Goal: Task Accomplishment & Management: Complete application form

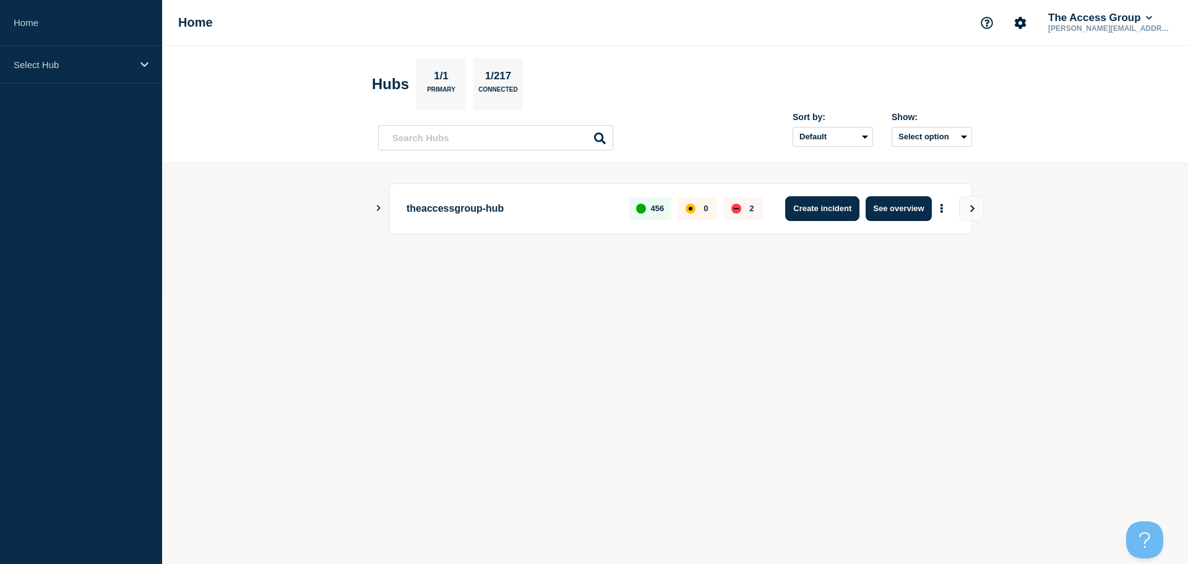
click at [791, 211] on button "Create incident" at bounding box center [822, 208] width 74 height 25
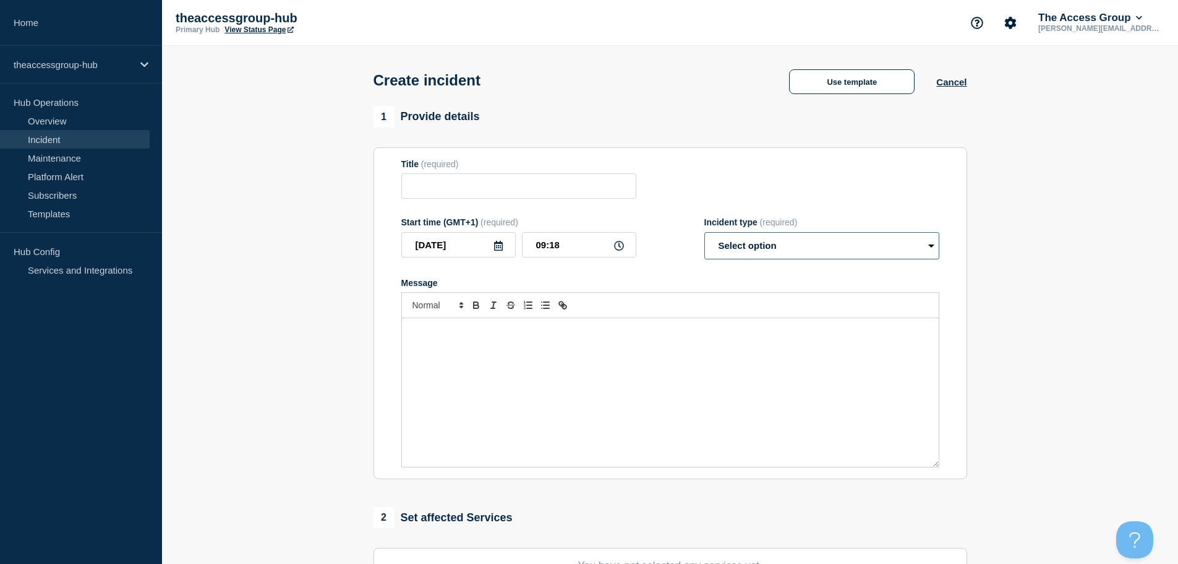
click at [791, 250] on select "Select option Investigating Identified Monitoring" at bounding box center [822, 245] width 235 height 27
click at [946, 82] on button "Cancel" at bounding box center [951, 82] width 30 height 11
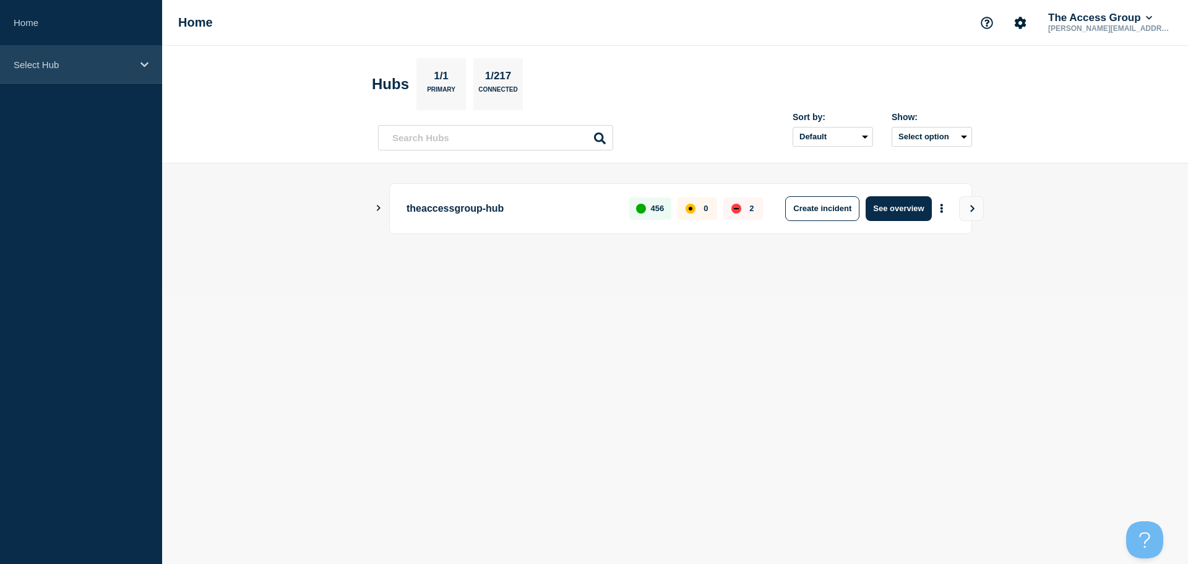
click at [126, 69] on p "Select Hub" at bounding box center [73, 64] width 119 height 11
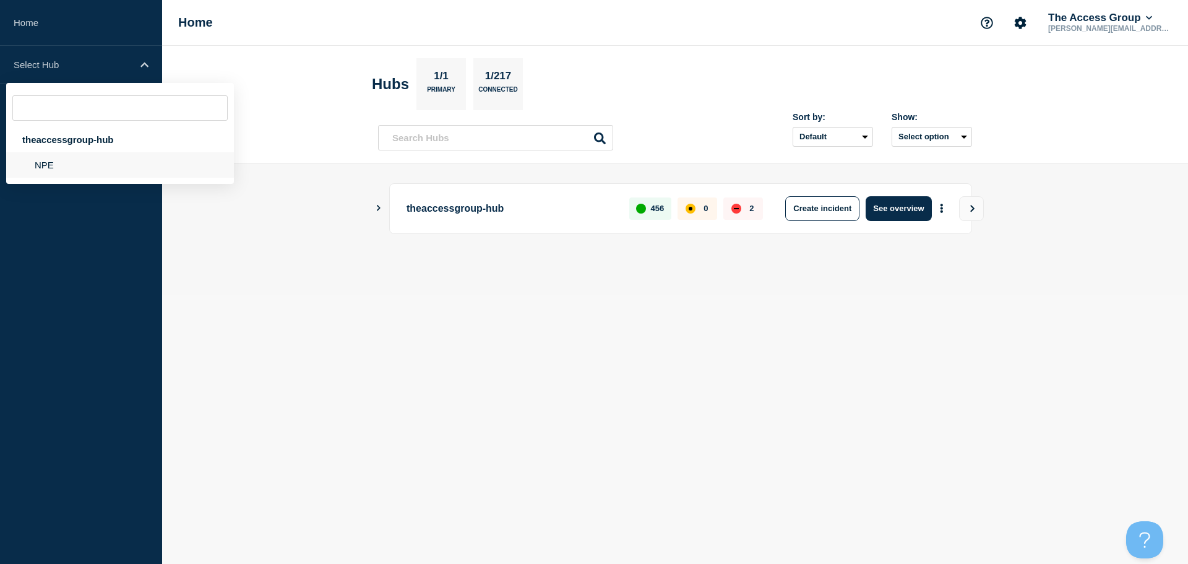
click at [93, 164] on li "NPE" at bounding box center [120, 164] width 228 height 25
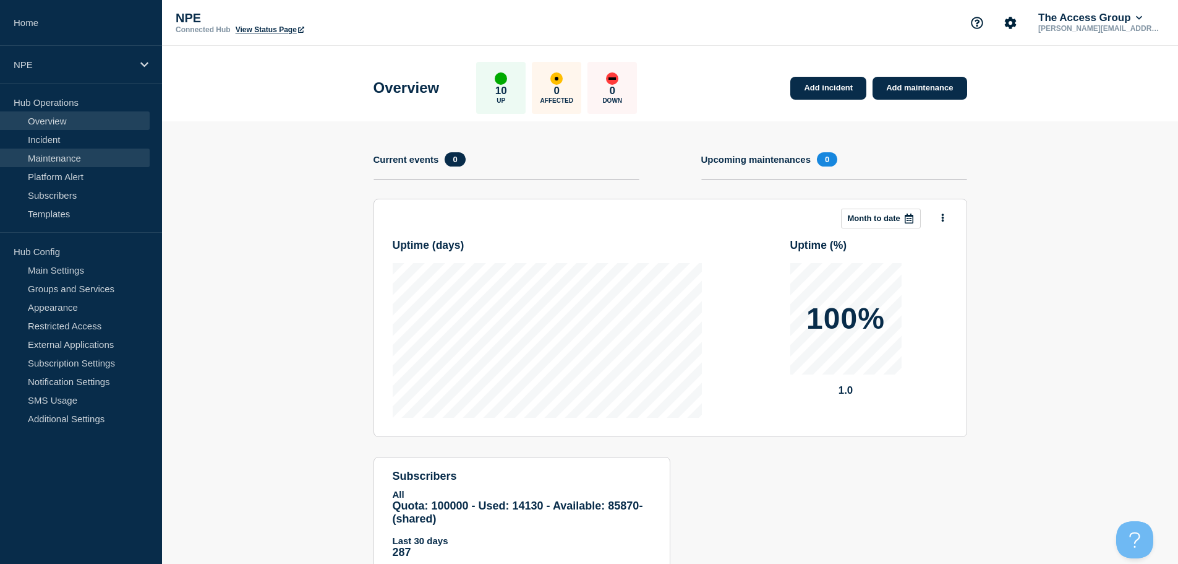
click at [45, 164] on link "Maintenance" at bounding box center [75, 157] width 150 height 19
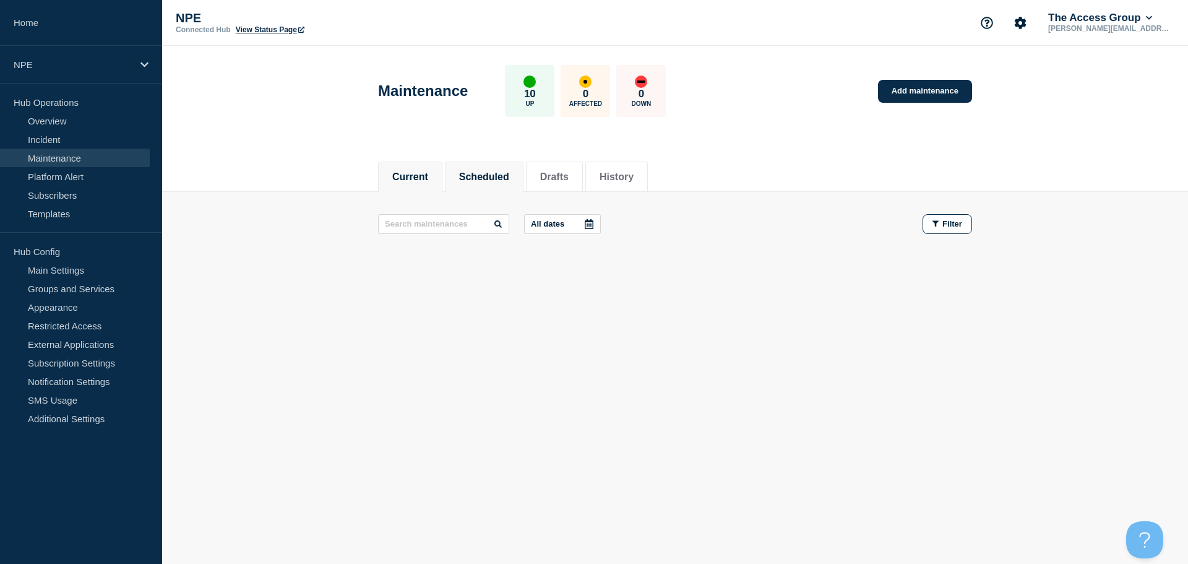
click at [497, 166] on li "Scheduled" at bounding box center [484, 176] width 79 height 30
click at [923, 98] on link "Add maintenance" at bounding box center [925, 91] width 94 height 23
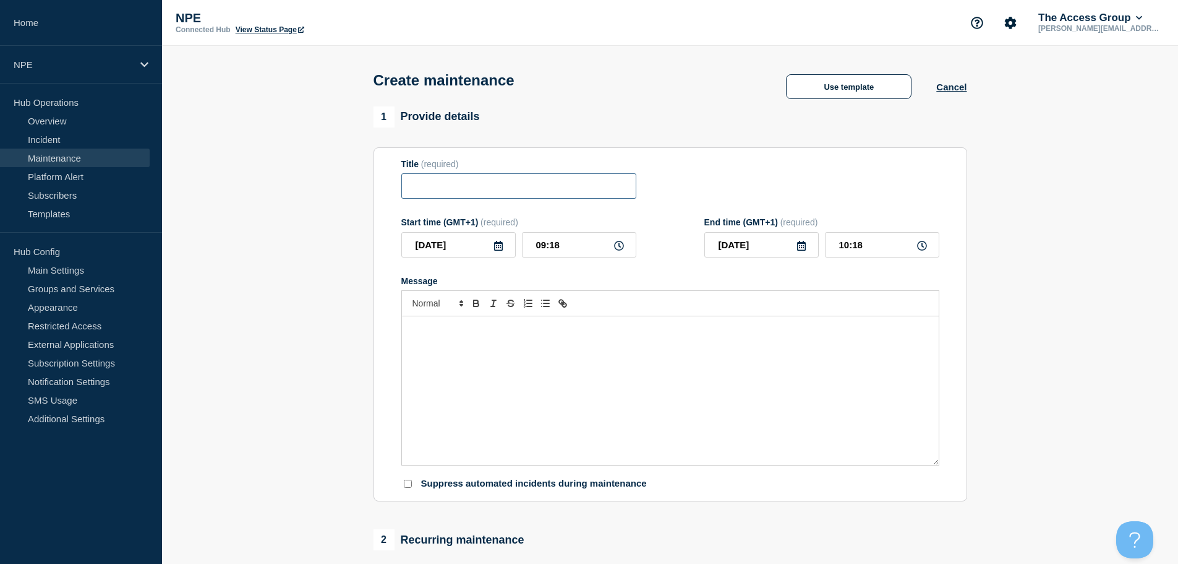
click at [465, 189] on input "Title" at bounding box center [518, 185] width 235 height 25
click at [435, 183] on input "Title" at bounding box center [518, 185] width 235 height 25
type input "Access Education People"
click at [498, 247] on icon at bounding box center [499, 246] width 10 height 10
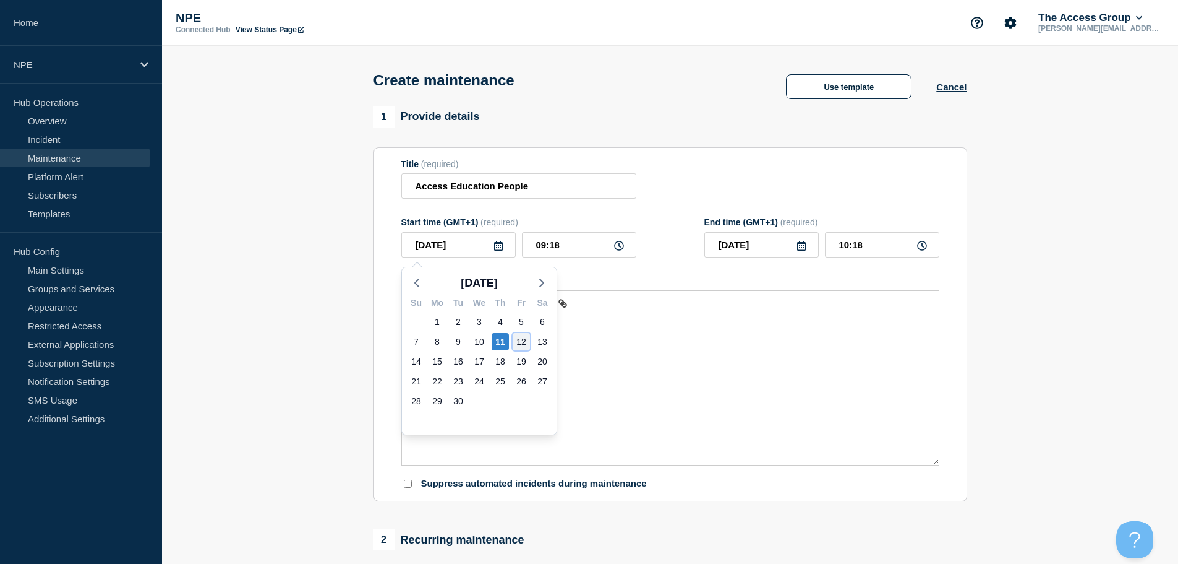
click at [523, 343] on div "12" at bounding box center [521, 341] width 17 height 17
type input "2025-09-12"
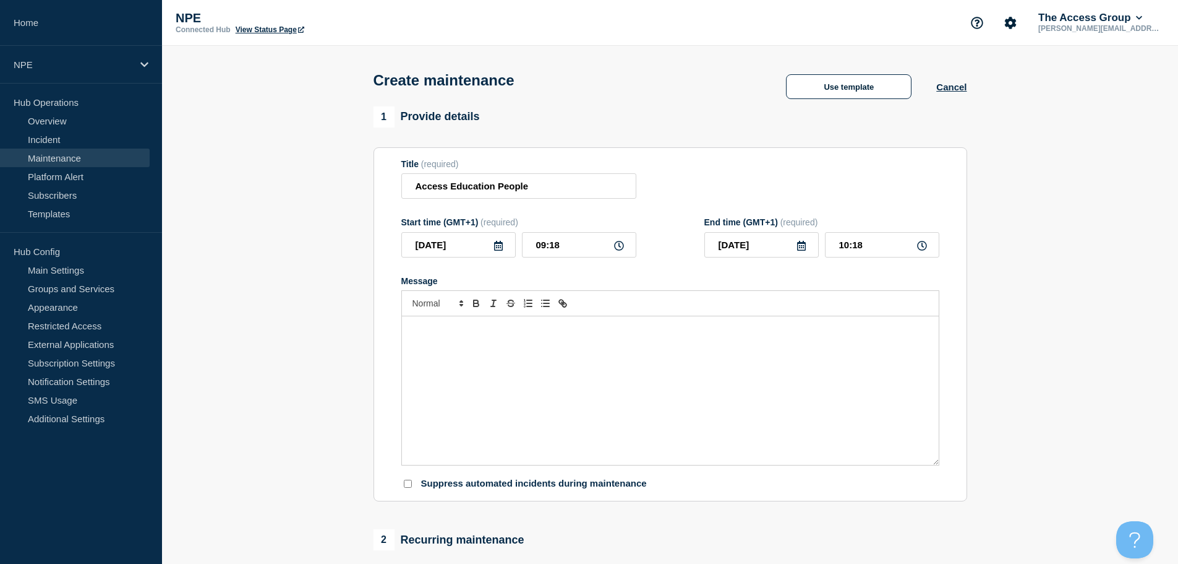
click at [620, 247] on icon at bounding box center [619, 246] width 10 height 10
click at [588, 249] on input "09:18" at bounding box center [579, 244] width 114 height 25
drag, startPoint x: 588, startPoint y: 249, endPoint x: 468, endPoint y: 258, distance: 119.7
click at [468, 257] on div "2025-09-12 09:18" at bounding box center [518, 244] width 235 height 25
type input "18:00"
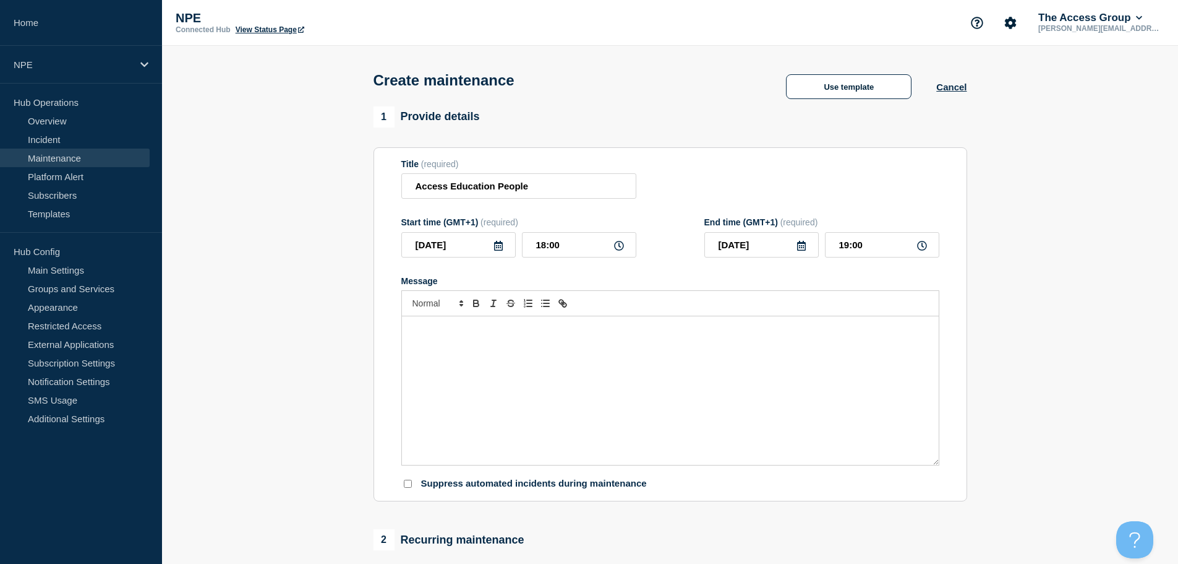
click at [917, 251] on icon at bounding box center [922, 246] width 10 height 10
click at [890, 252] on input "19:00" at bounding box center [882, 244] width 114 height 25
click at [844, 247] on input "19:00" at bounding box center [882, 244] width 114 height 25
click at [849, 247] on input "19:00" at bounding box center [882, 244] width 114 height 25
type input "20:00"
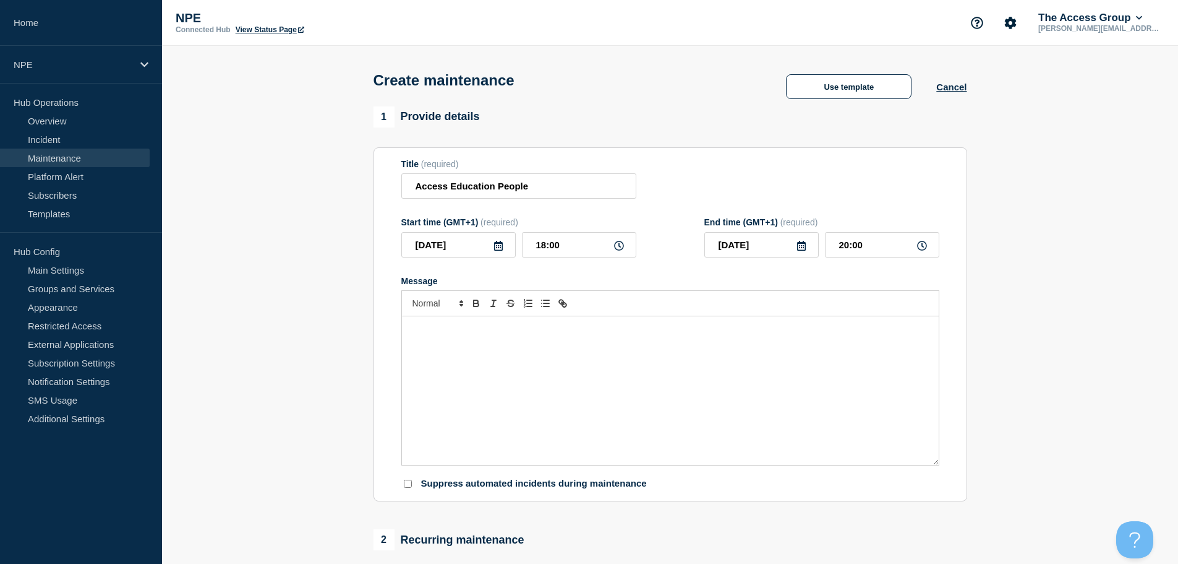
click at [744, 339] on div "Message" at bounding box center [670, 390] width 537 height 148
click at [455, 359] on div "Message" at bounding box center [670, 390] width 537 height 148
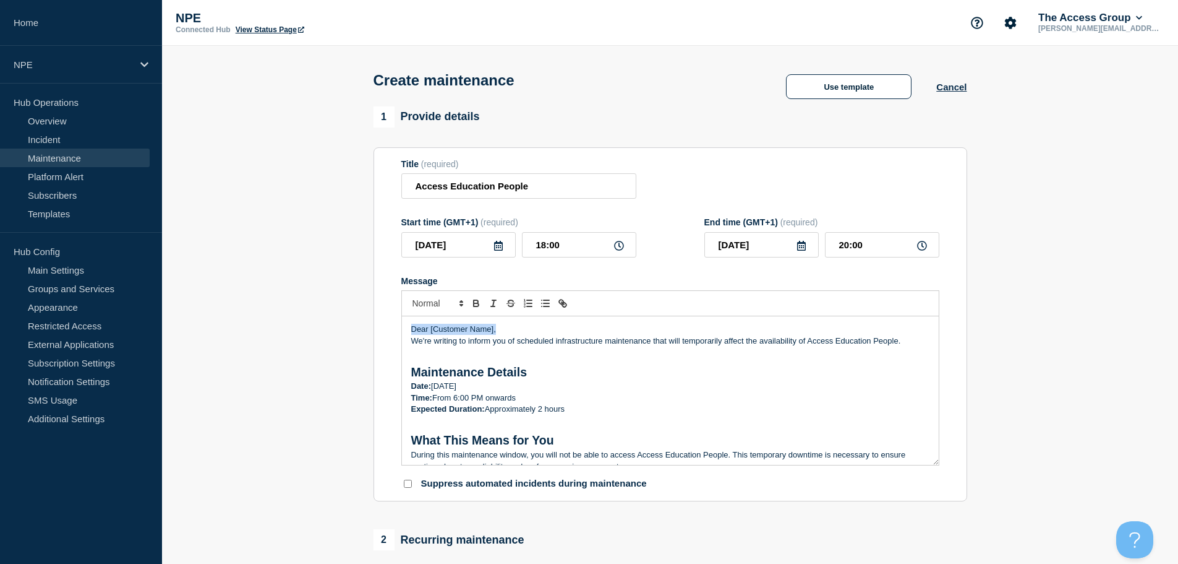
drag, startPoint x: 503, startPoint y: 330, endPoint x: 378, endPoint y: 330, distance: 124.9
click at [378, 330] on section "Title (required) Access Education People Start time (GMT+1) (required) 2025-09-…" at bounding box center [671, 324] width 594 height 354
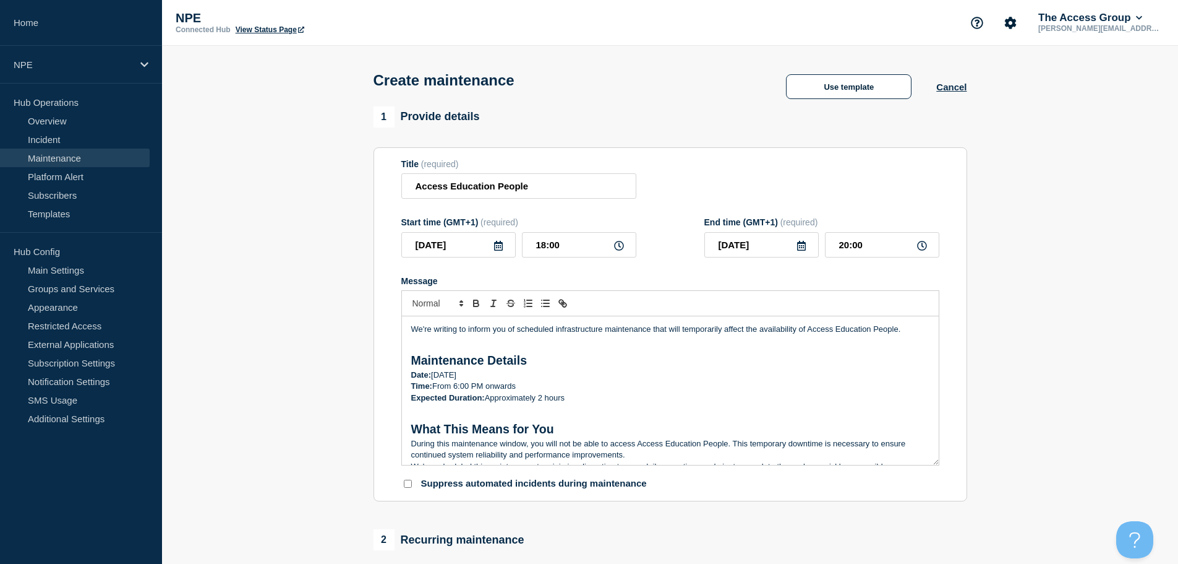
drag, startPoint x: 544, startPoint y: 363, endPoint x: 401, endPoint y: 366, distance: 143.5
click at [401, 366] on div "We're writing to inform you of scheduled infrastructure maintenance that will t…" at bounding box center [670, 390] width 538 height 149
click at [541, 353] on h2 "Message" at bounding box center [670, 343] width 518 height 17
click at [539, 360] on h2 "Maintenance Details" at bounding box center [670, 360] width 518 height 17
drag, startPoint x: 539, startPoint y: 360, endPoint x: 393, endPoint y: 353, distance: 146.8
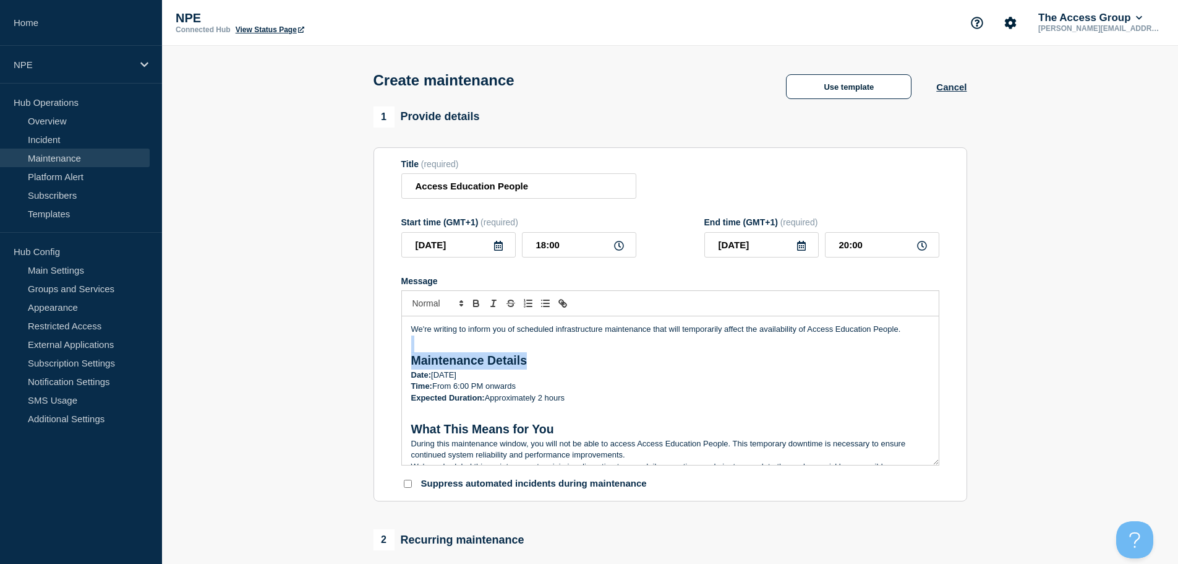
click at [393, 353] on section "Title (required) Access Education People Start time (GMT+1) (required) 2025-09-…" at bounding box center [671, 324] width 594 height 354
click at [454, 305] on span "Font size" at bounding box center [437, 303] width 61 height 15
click at [426, 334] on span "submenu" at bounding box center [437, 337] width 49 height 16
click at [429, 334] on p "We're writing to inform you of scheduled infrastructure maintenance that will t…" at bounding box center [670, 329] width 518 height 11
click at [428, 309] on span "Font size" at bounding box center [437, 303] width 61 height 15
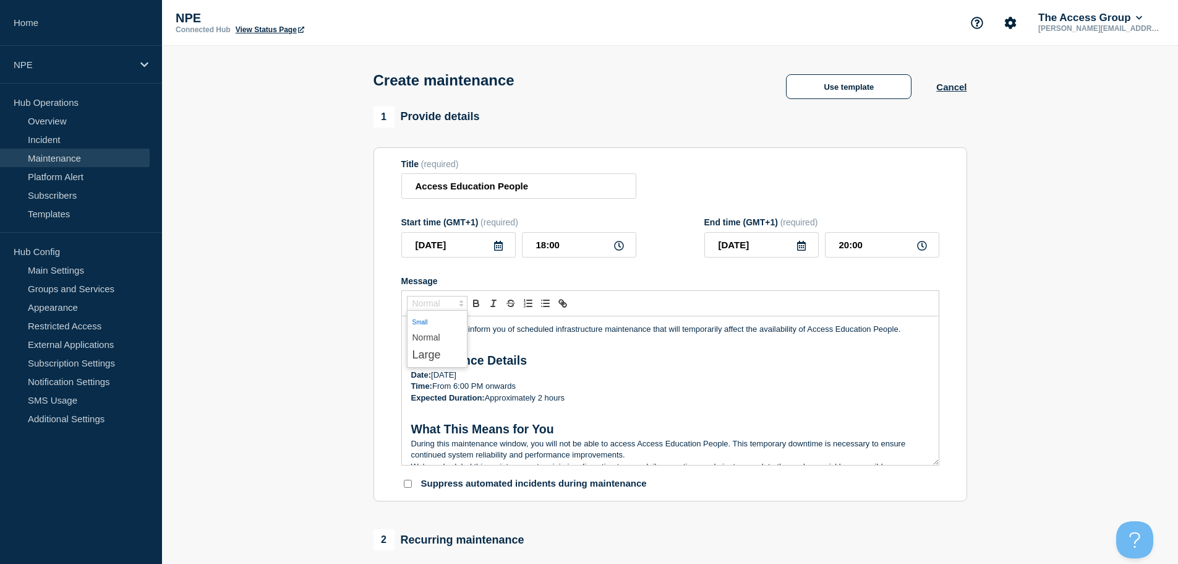
click at [427, 322] on span "submenu" at bounding box center [437, 321] width 49 height 16
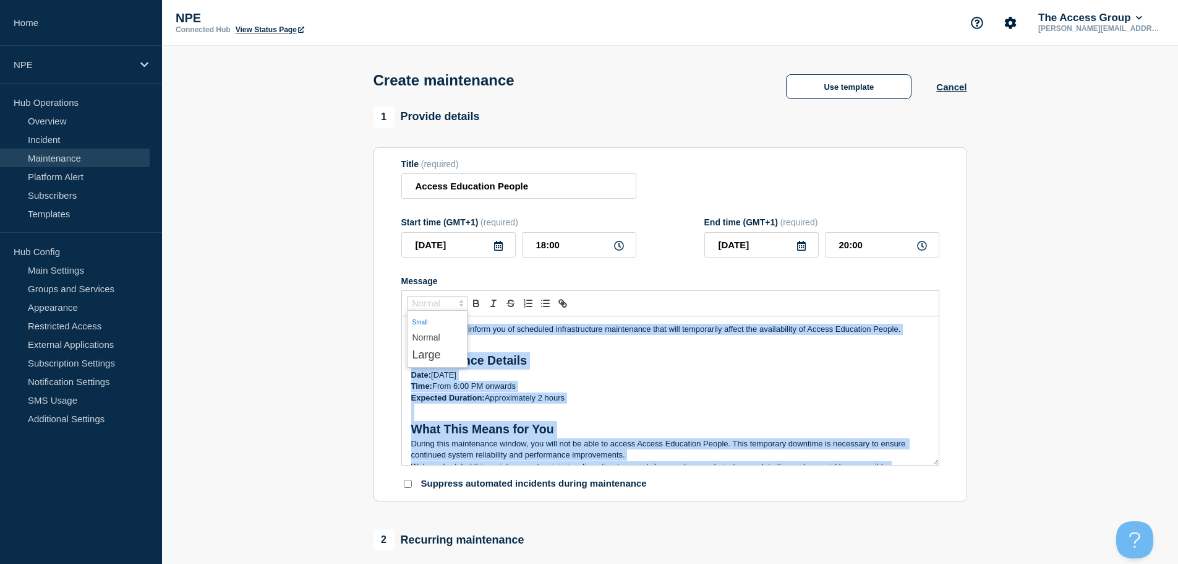
scroll to position [8, 0]
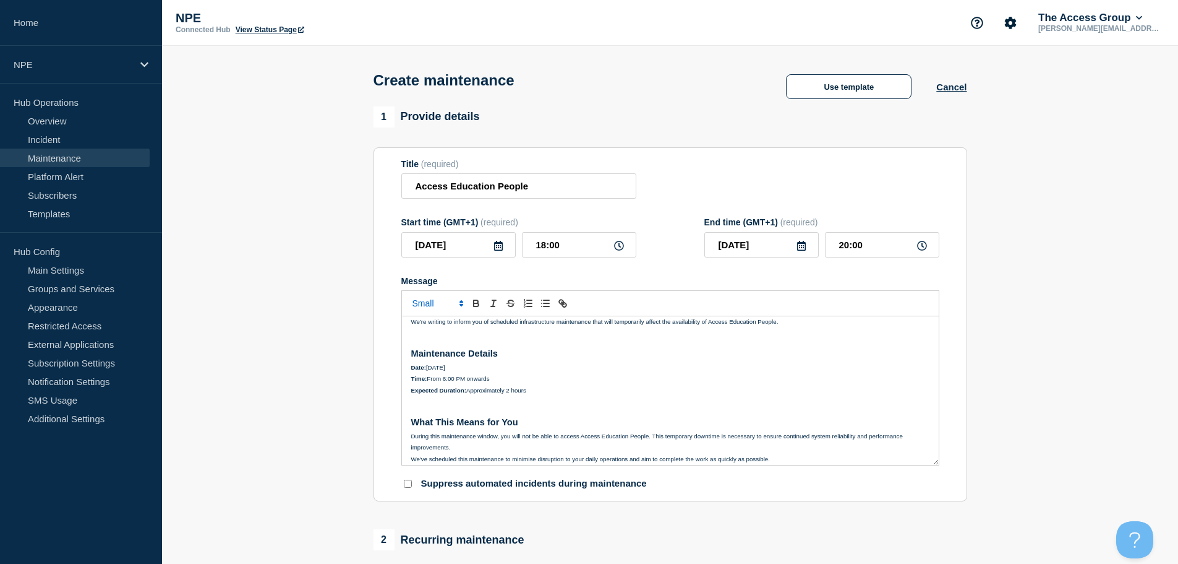
click at [434, 304] on span "Font size" at bounding box center [437, 303] width 61 height 15
click at [432, 335] on span "submenu" at bounding box center [437, 337] width 49 height 16
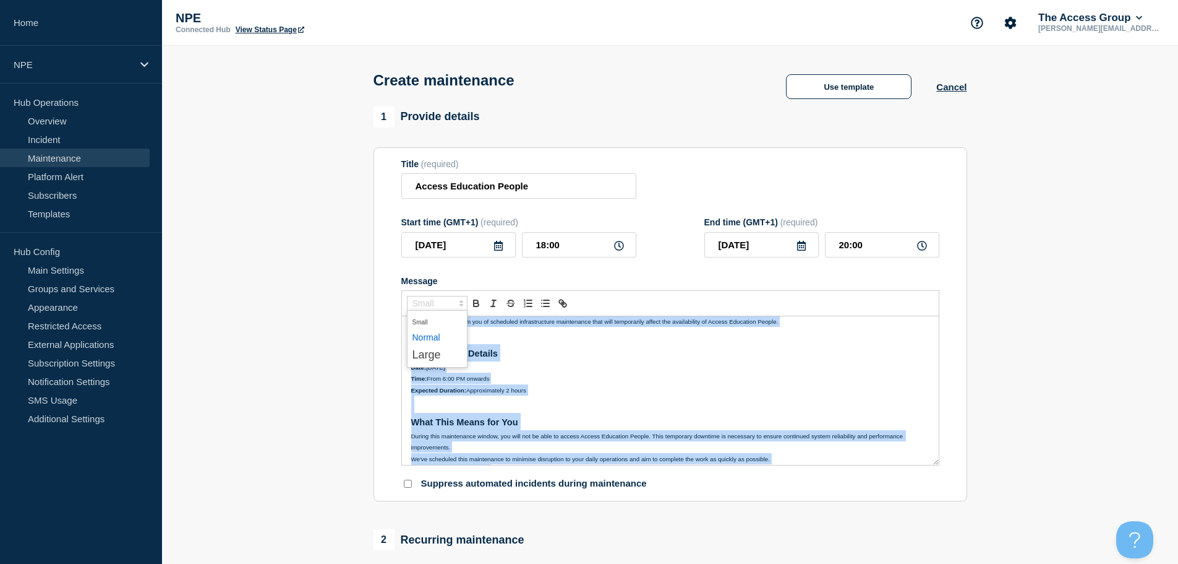
scroll to position [10, 0]
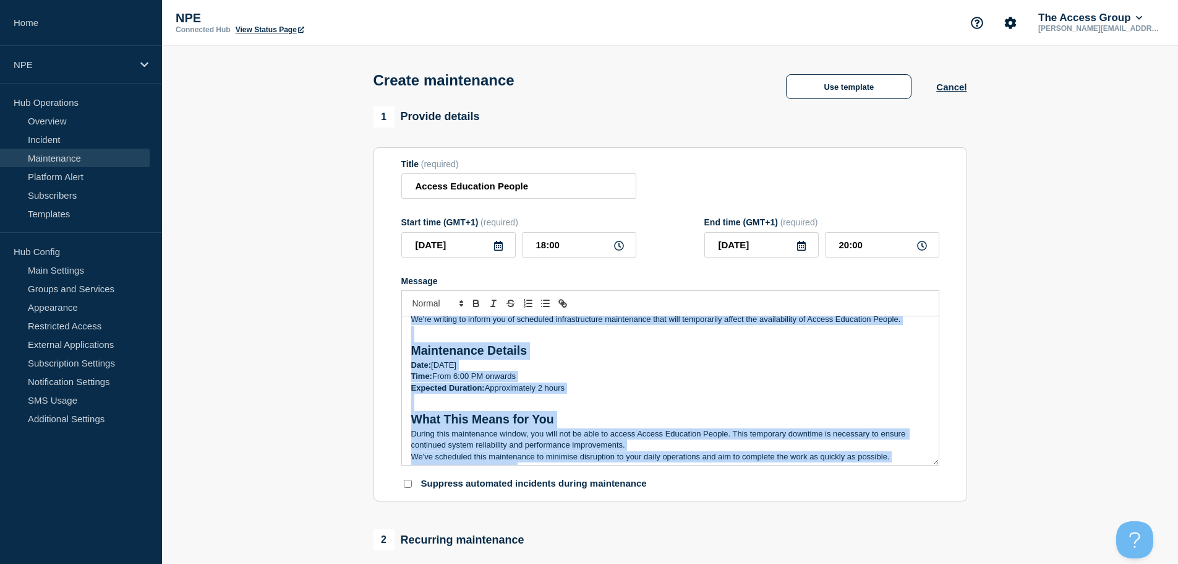
click at [537, 388] on p "Expected Duration: Approximately 2 hours" at bounding box center [670, 387] width 518 height 11
drag, startPoint x: 539, startPoint y: 351, endPoint x: 407, endPoint y: 353, distance: 132.4
click at [407, 353] on div "We're writing to inform you of scheduled infrastructure maintenance that will t…" at bounding box center [670, 390] width 537 height 148
click at [421, 354] on h2 "Maintenance Details" at bounding box center [670, 350] width 518 height 17
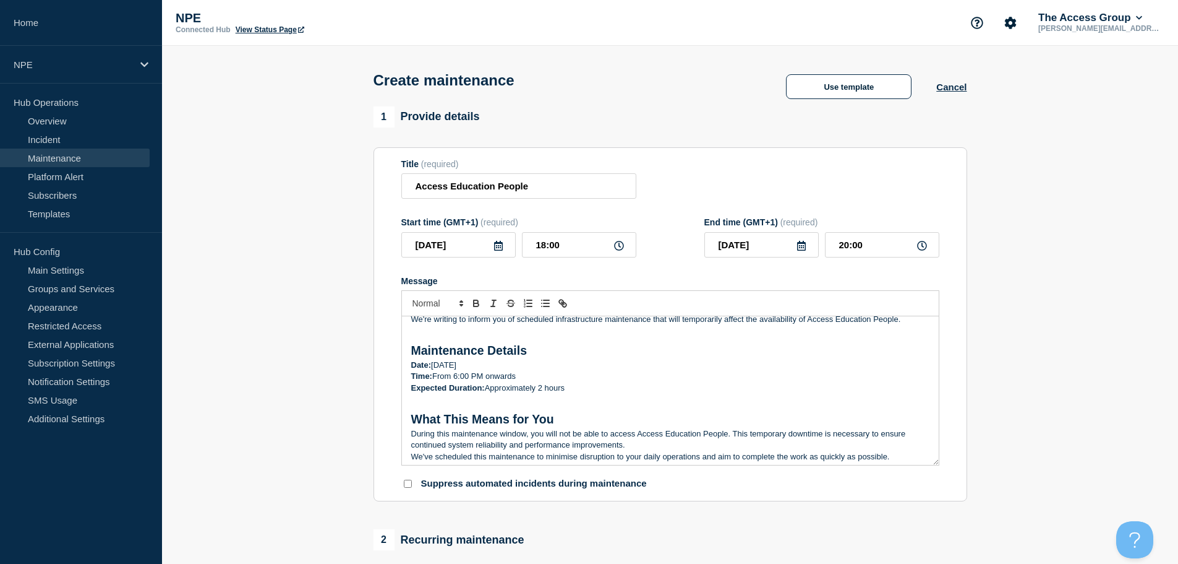
click at [417, 353] on h2 "Maintenance Details" at bounding box center [670, 350] width 518 height 17
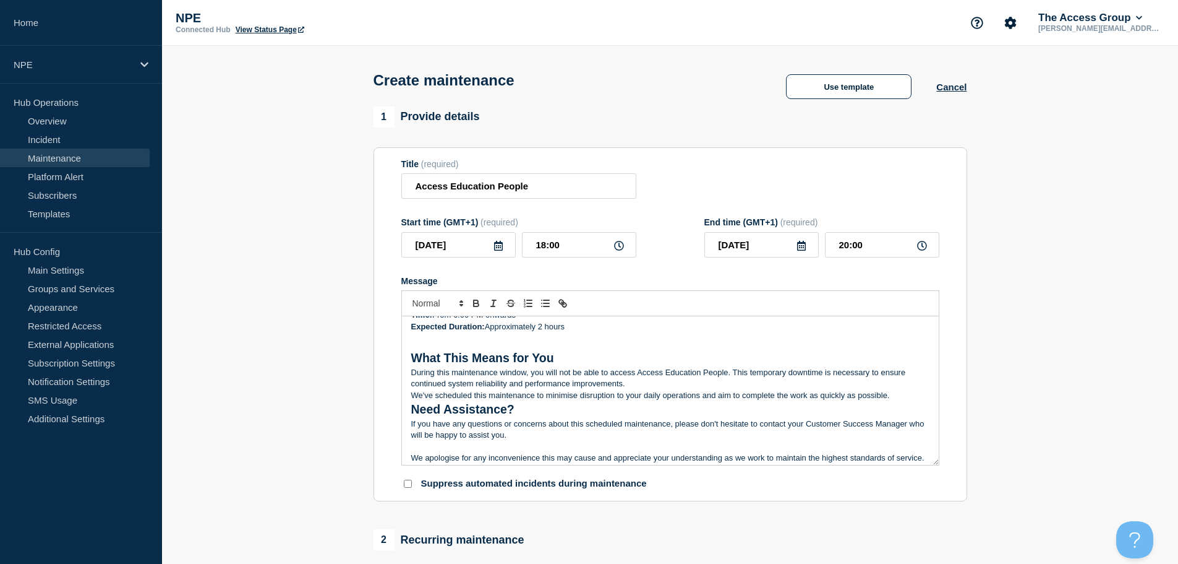
scroll to position [72, 0]
click at [413, 360] on h2 "What This Means for You" at bounding box center [670, 357] width 518 height 17
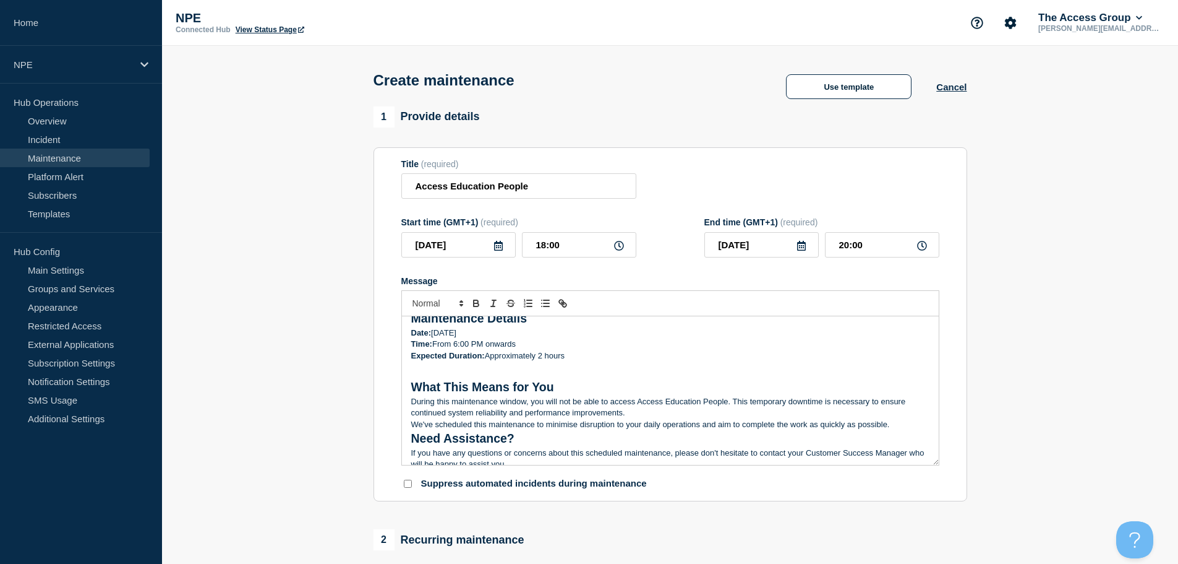
scroll to position [112, 0]
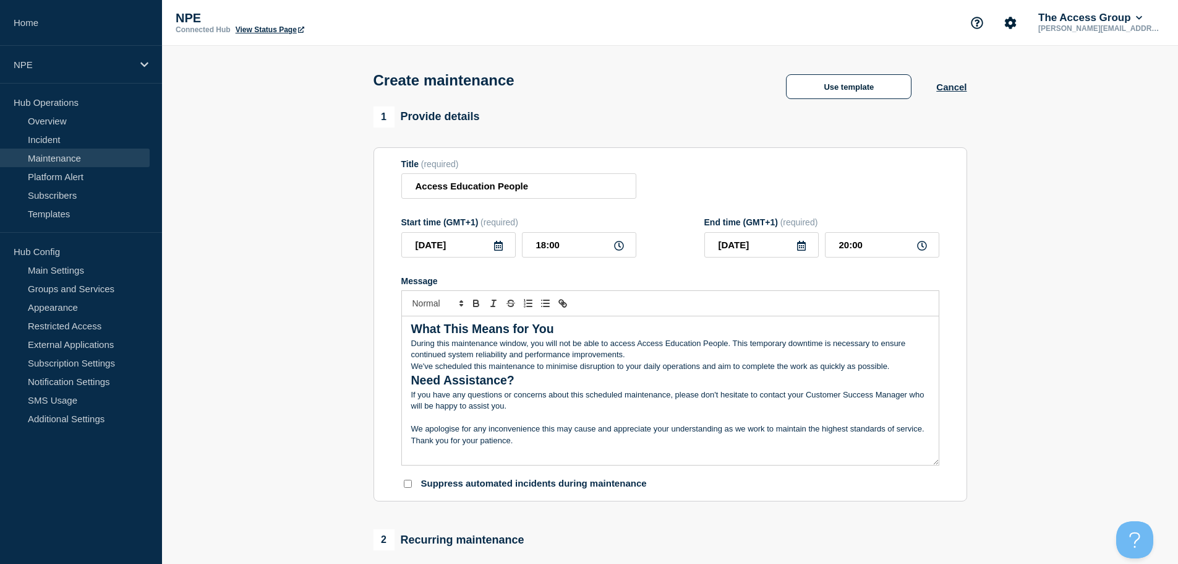
click at [905, 361] on p "We've scheduled this maintenance to minimise disruption to your daily operation…" at bounding box center [670, 366] width 518 height 11
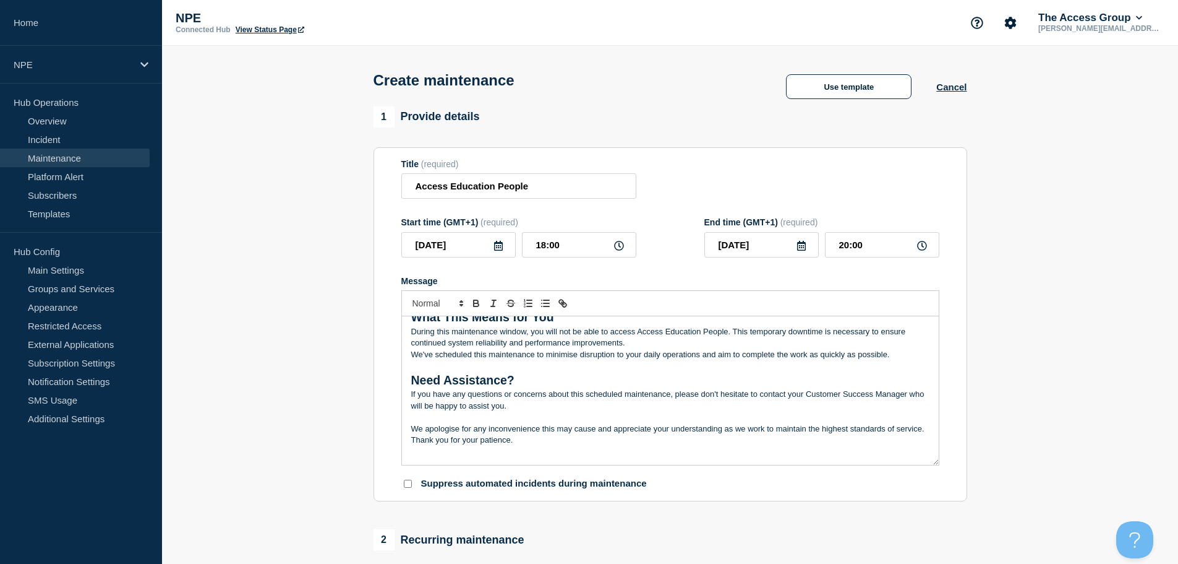
click at [413, 429] on p "We apologise for any inconvenience this may cause and appreciate your understan…" at bounding box center [670, 428] width 518 height 11
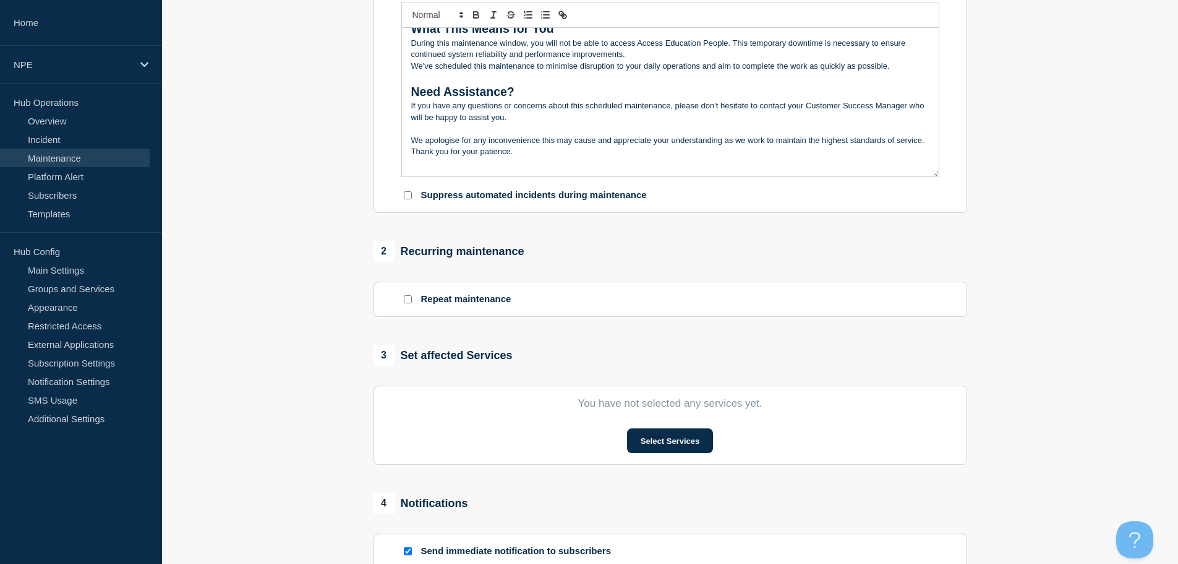
scroll to position [309, 0]
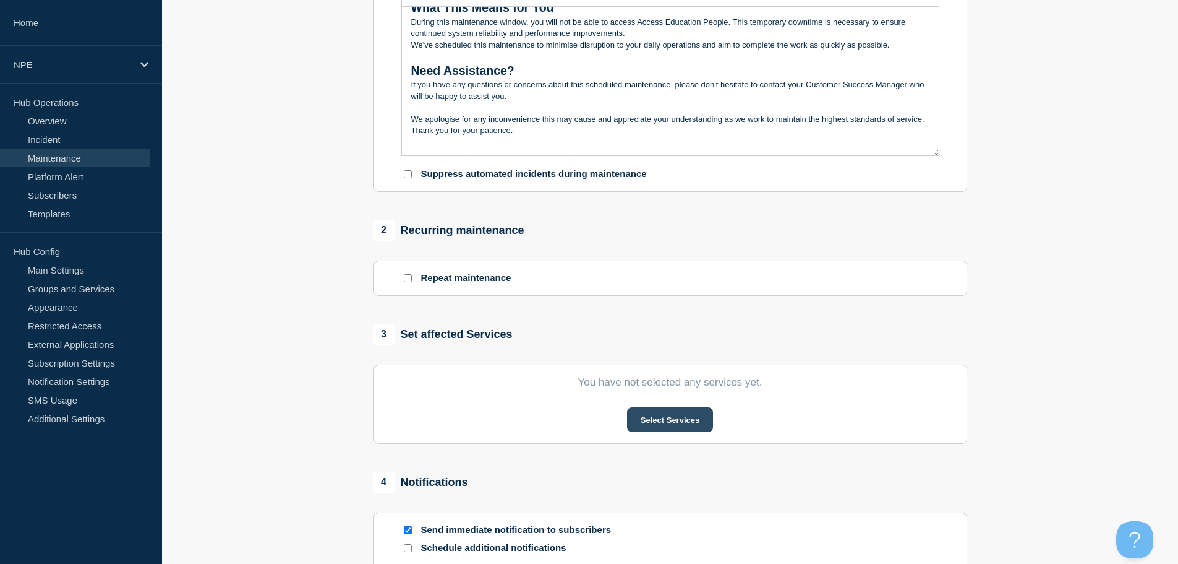
click at [681, 422] on button "Select Services" at bounding box center [670, 419] width 86 height 25
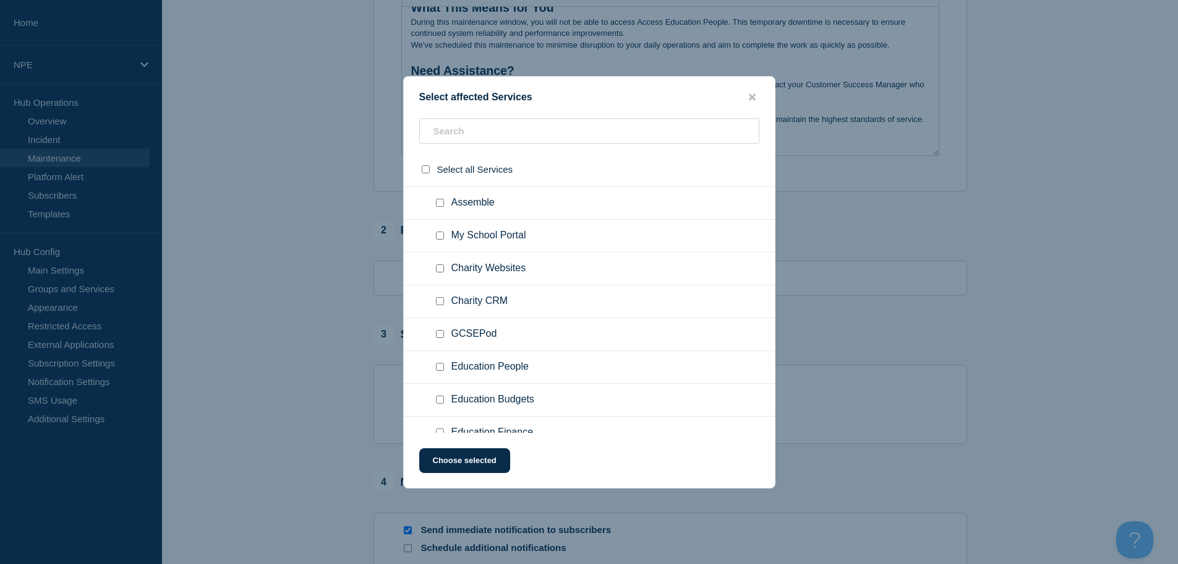
scroll to position [114, 0]
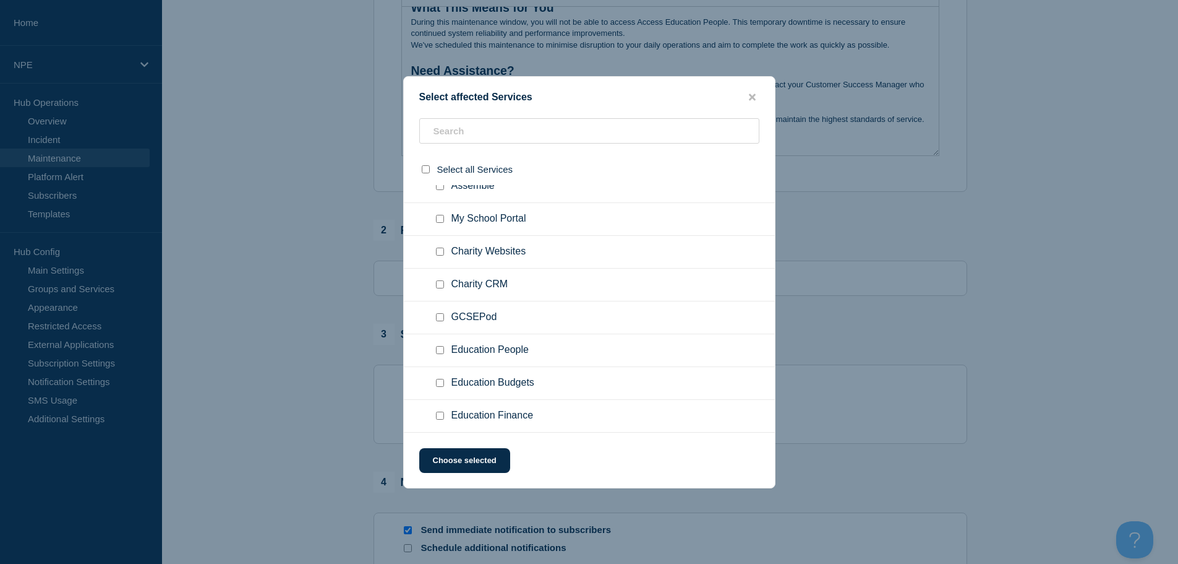
click at [442, 350] on input "Education People checkbox" at bounding box center [440, 350] width 8 height 8
checkbox input "true"
click at [468, 455] on button "Choose selected" at bounding box center [464, 460] width 91 height 25
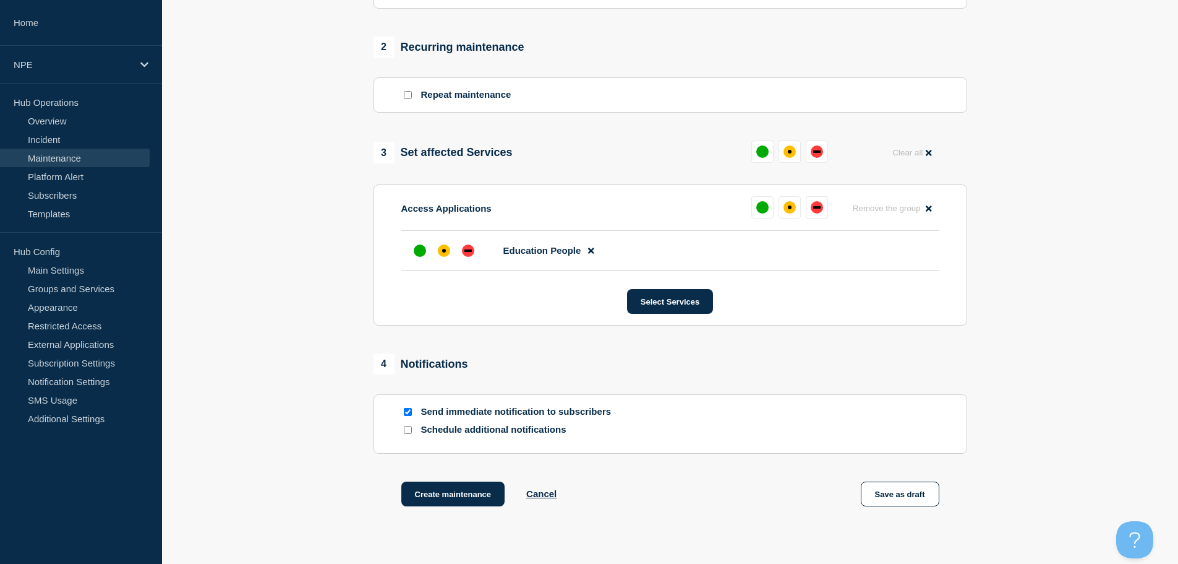
scroll to position [495, 0]
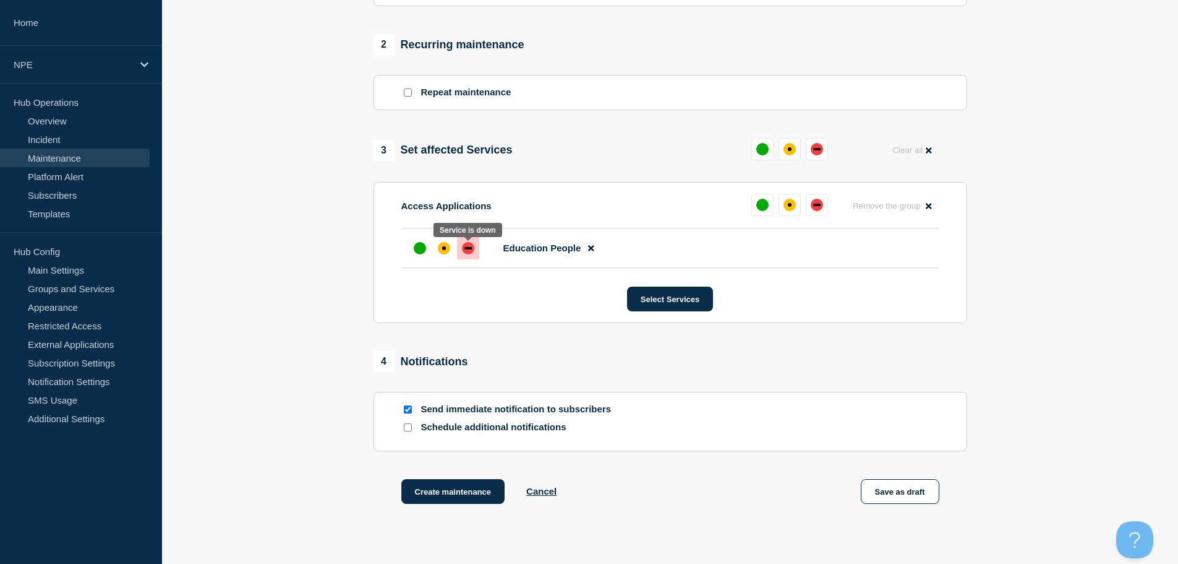
click at [468, 254] on div "down" at bounding box center [468, 248] width 12 height 12
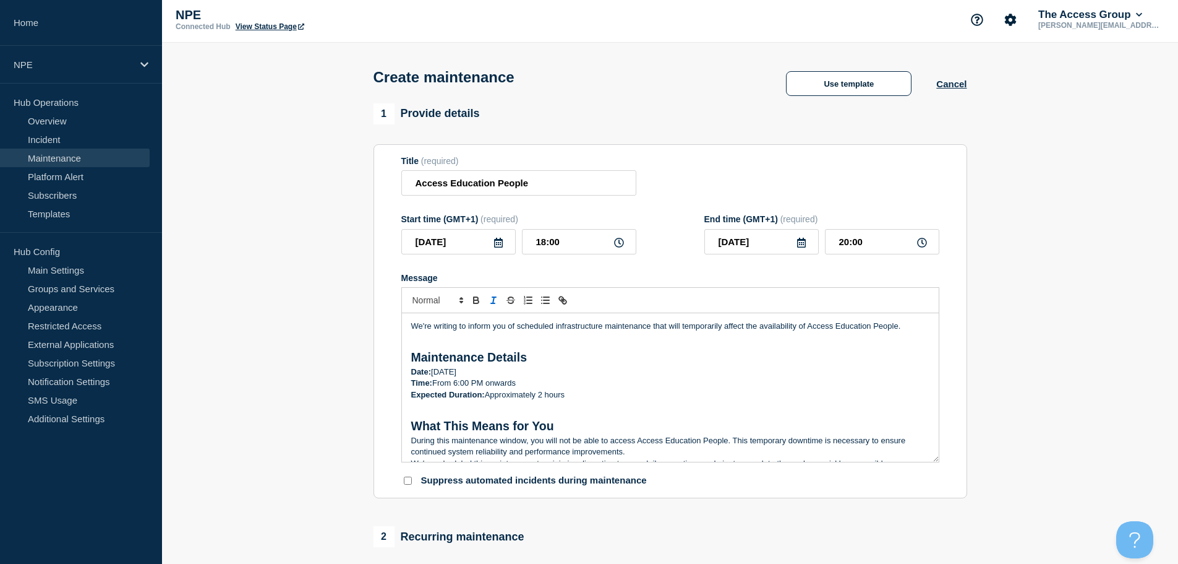
scroll to position [0, 0]
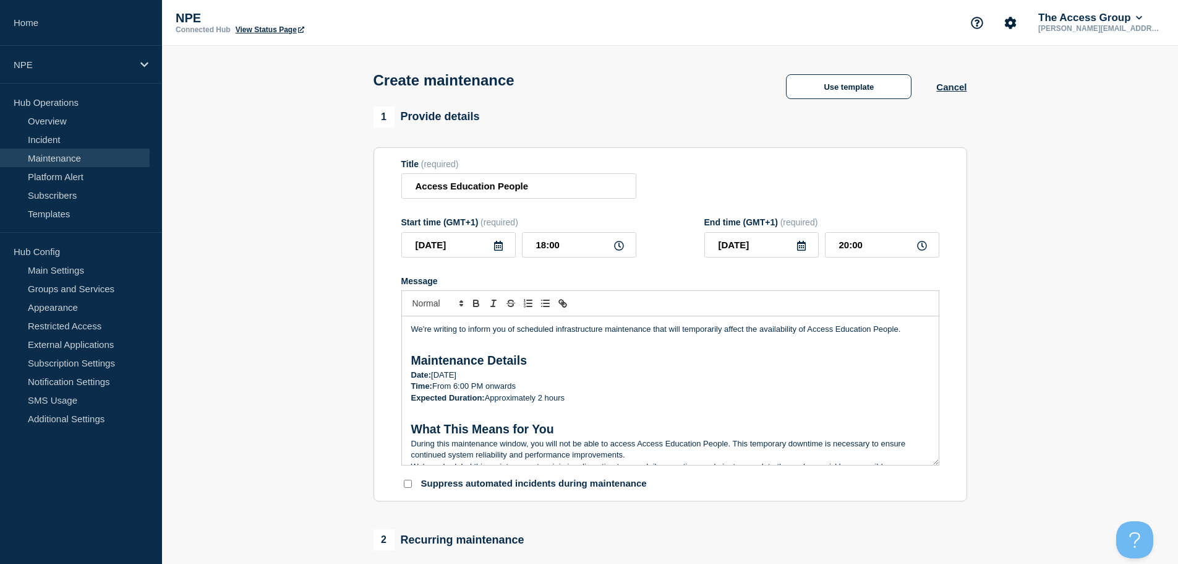
click at [412, 333] on p "We're writing to inform you of scheduled infrastructure maintenance that will t…" at bounding box center [670, 329] width 518 height 11
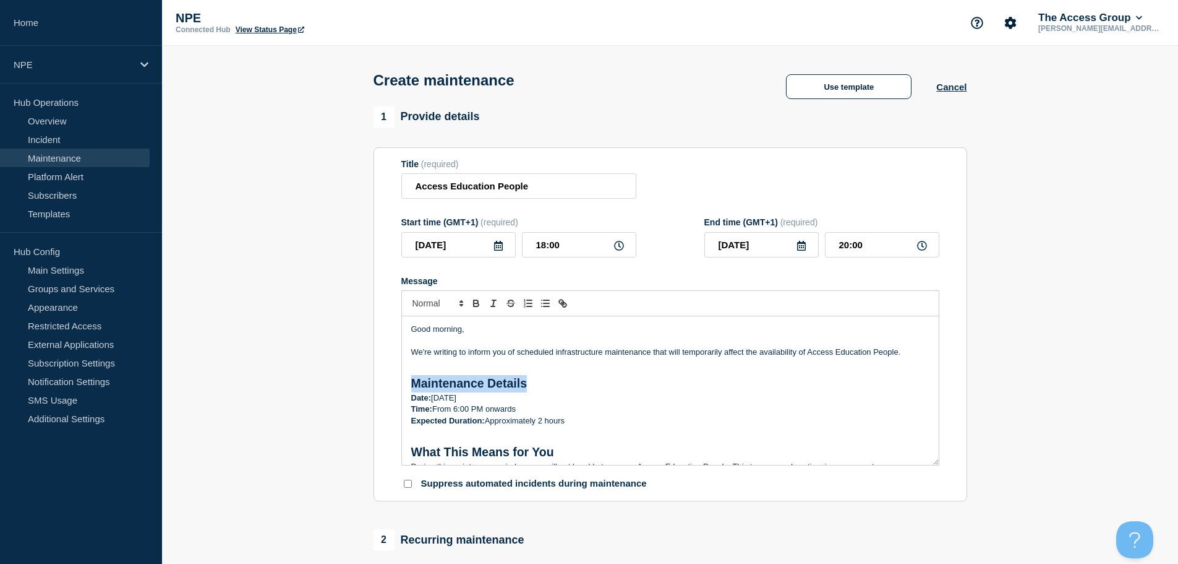
drag, startPoint x: 528, startPoint y: 387, endPoint x: 411, endPoint y: 382, distance: 117.0
click at [411, 382] on h2 "Maintenance Details" at bounding box center [670, 383] width 518 height 17
click at [409, 398] on div "Good morning, We're writing to inform you of scheduled infrastructure maintenan…" at bounding box center [670, 390] width 537 height 148
drag, startPoint x: 521, startPoint y: 386, endPoint x: 401, endPoint y: 384, distance: 120.0
click at [402, 384] on div "Good morning, We're writing to inform you of scheduled infrastructure maintenan…" at bounding box center [670, 390] width 537 height 148
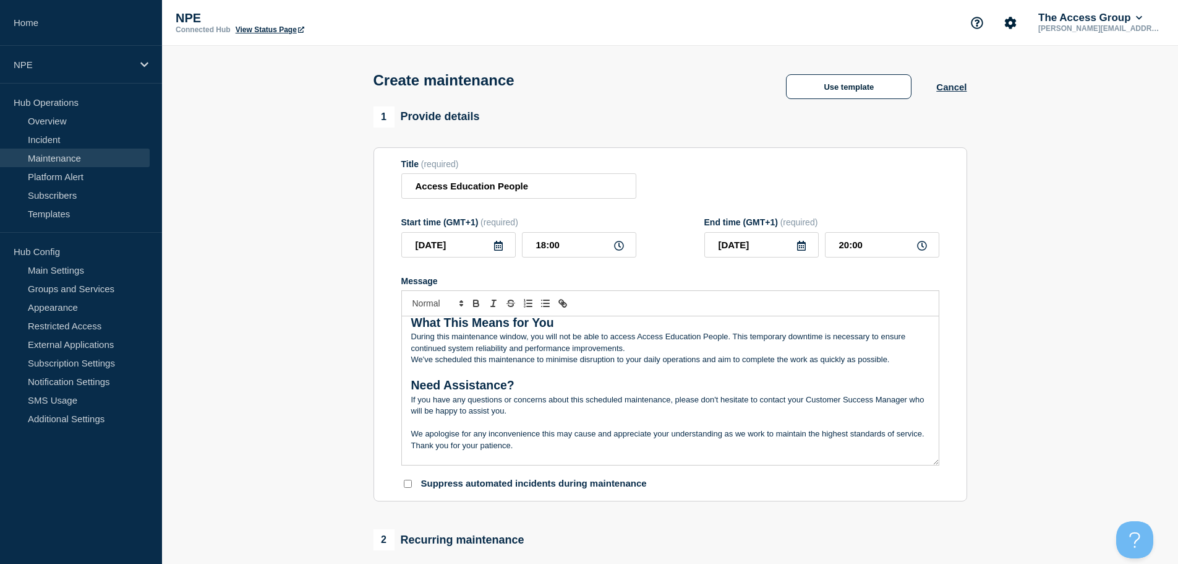
scroll to position [62, 0]
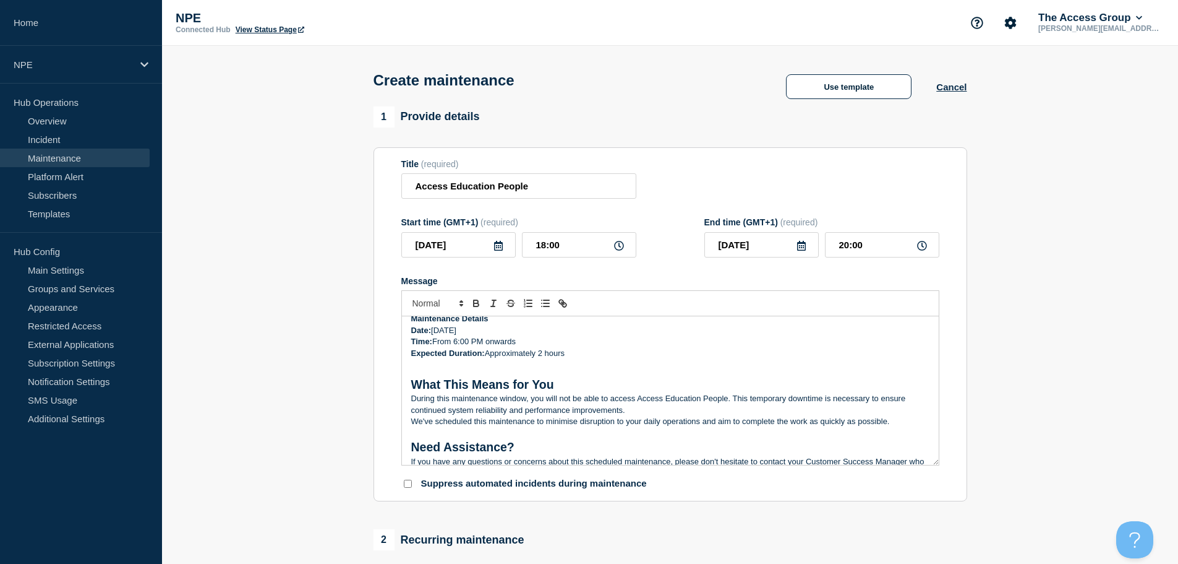
click at [411, 398] on p "During this maintenance window, you will not be able to access Access Education…" at bounding box center [670, 404] width 518 height 23
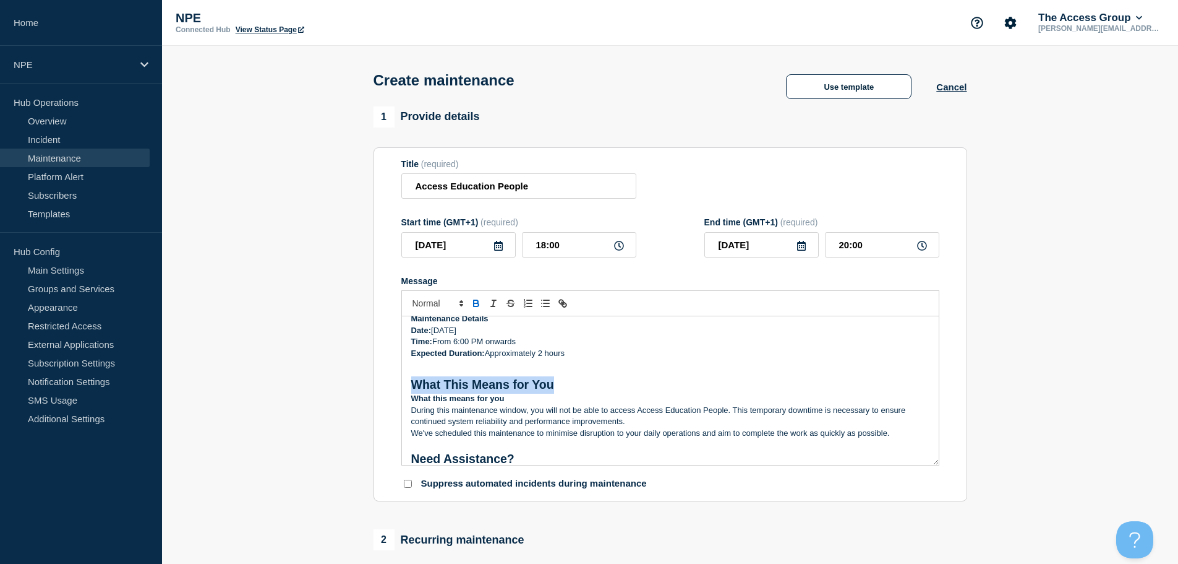
drag, startPoint x: 563, startPoint y: 390, endPoint x: 406, endPoint y: 387, distance: 156.5
click at [406, 387] on div "Good morning, We're writing to inform you of scheduled infrastructure maintenan…" at bounding box center [670, 390] width 537 height 148
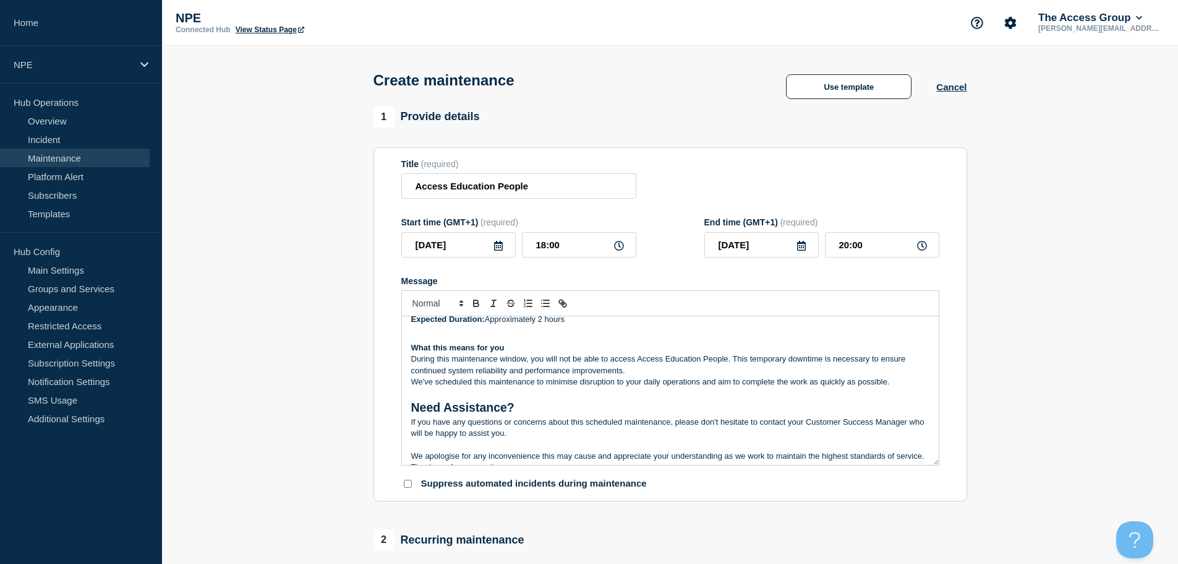
scroll to position [124, 0]
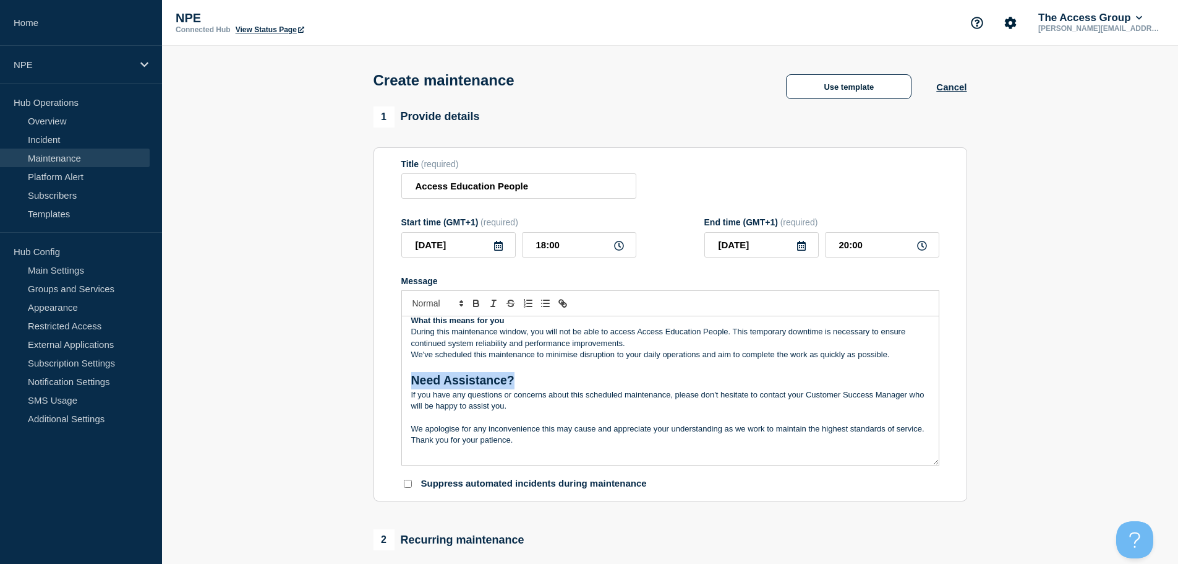
drag, startPoint x: 524, startPoint y: 382, endPoint x: 406, endPoint y: 381, distance: 117.5
click at [406, 381] on div "Good morning, We're writing to inform you of scheduled infrastructure maintenan…" at bounding box center [670, 390] width 537 height 148
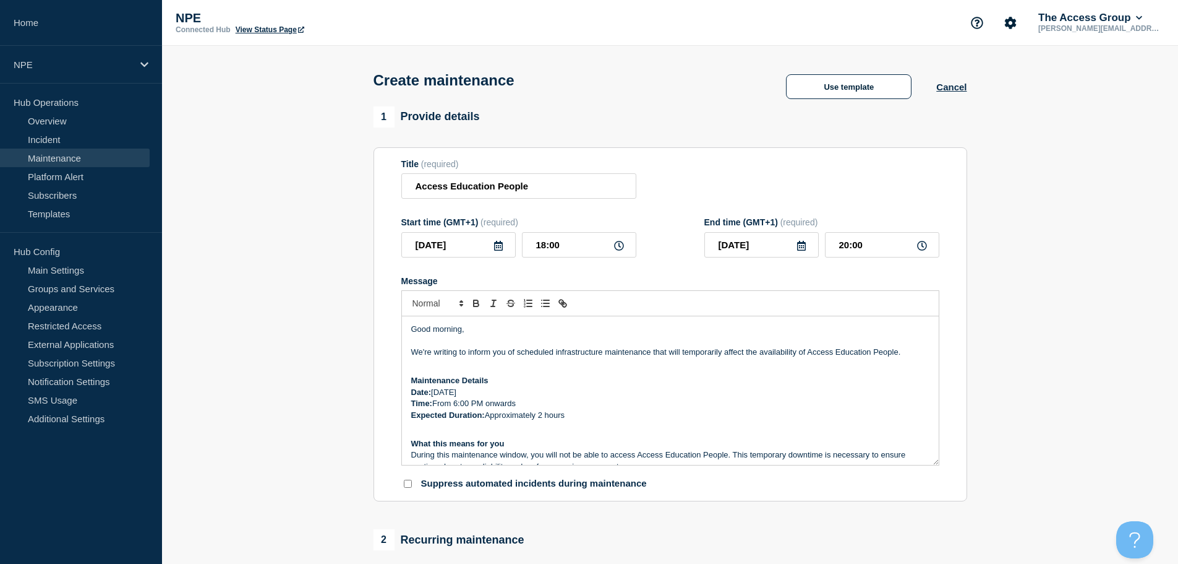
scroll to position [62, 0]
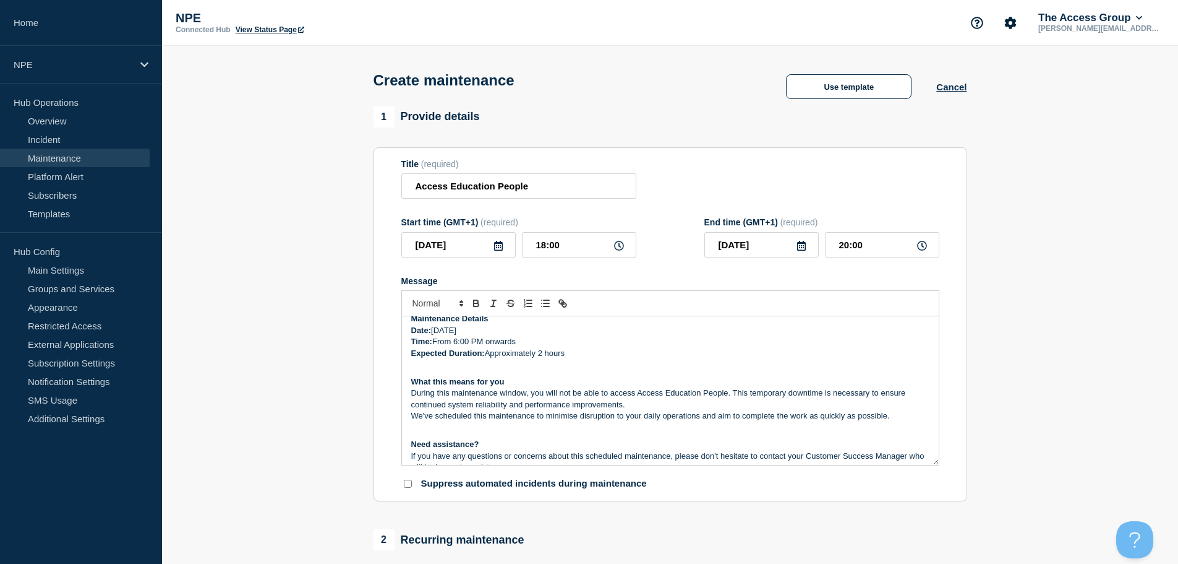
click at [510, 385] on p "What this means for you" at bounding box center [670, 381] width 518 height 11
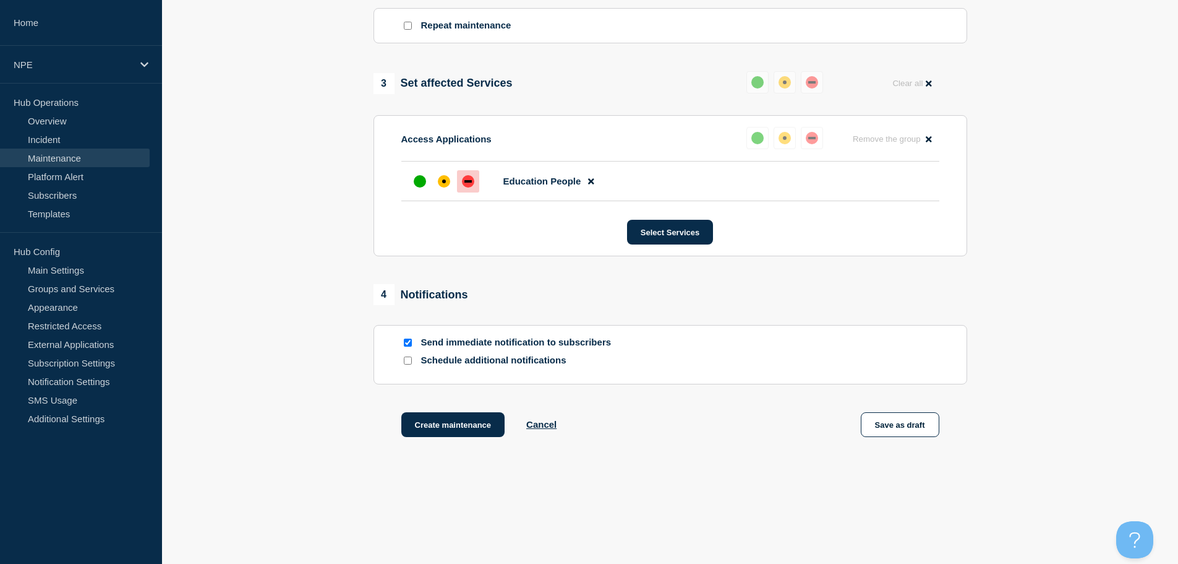
scroll to position [580, 0]
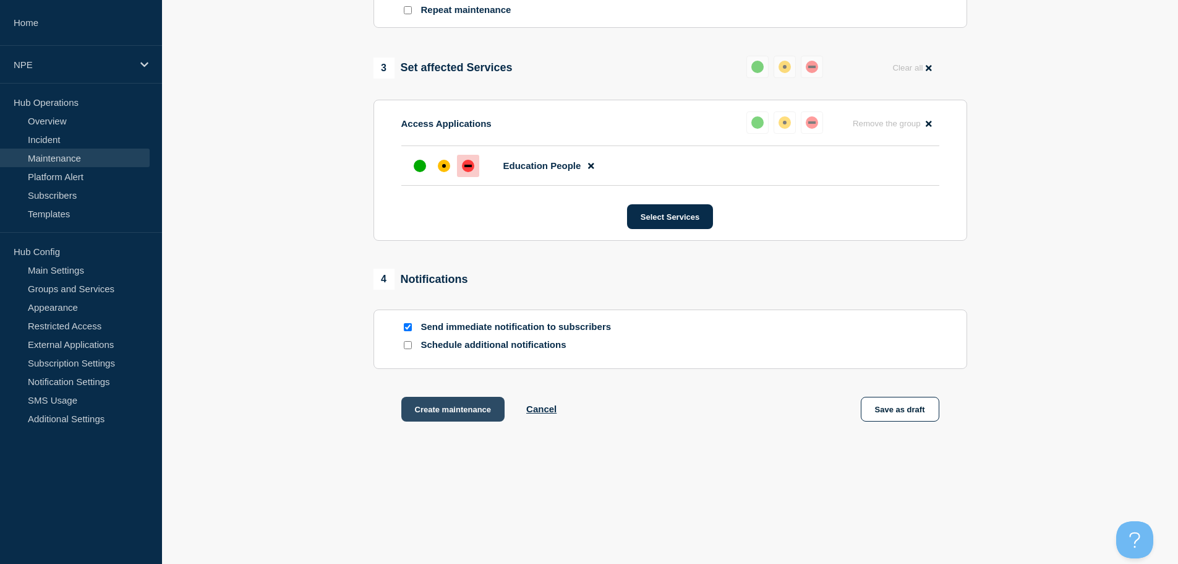
click at [481, 400] on button "Create maintenance" at bounding box center [453, 408] width 104 height 25
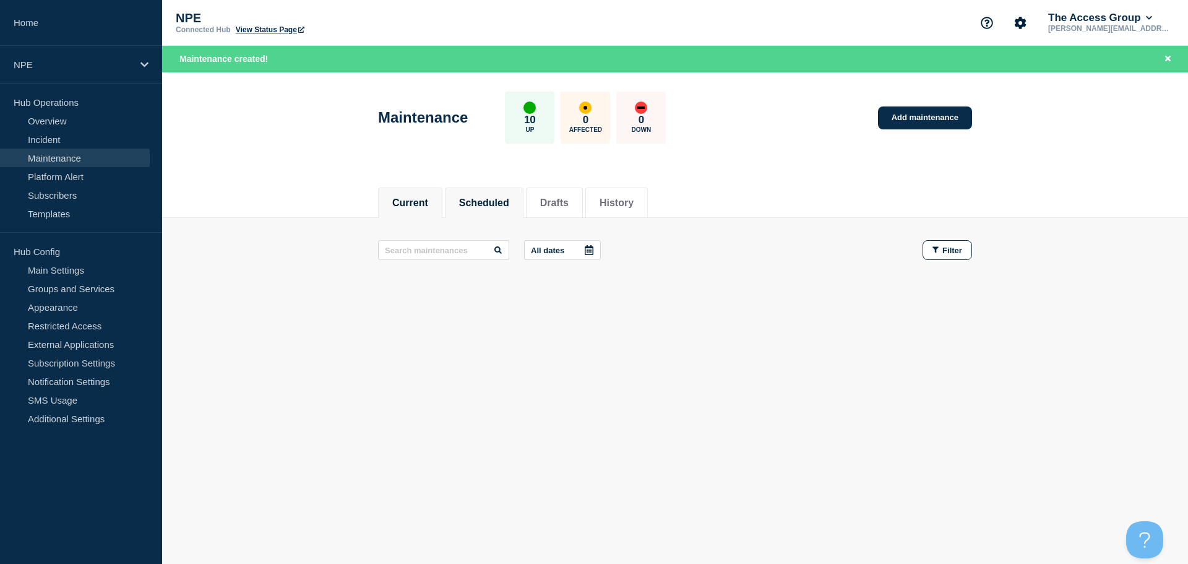
click at [493, 199] on button "Scheduled" at bounding box center [484, 202] width 50 height 11
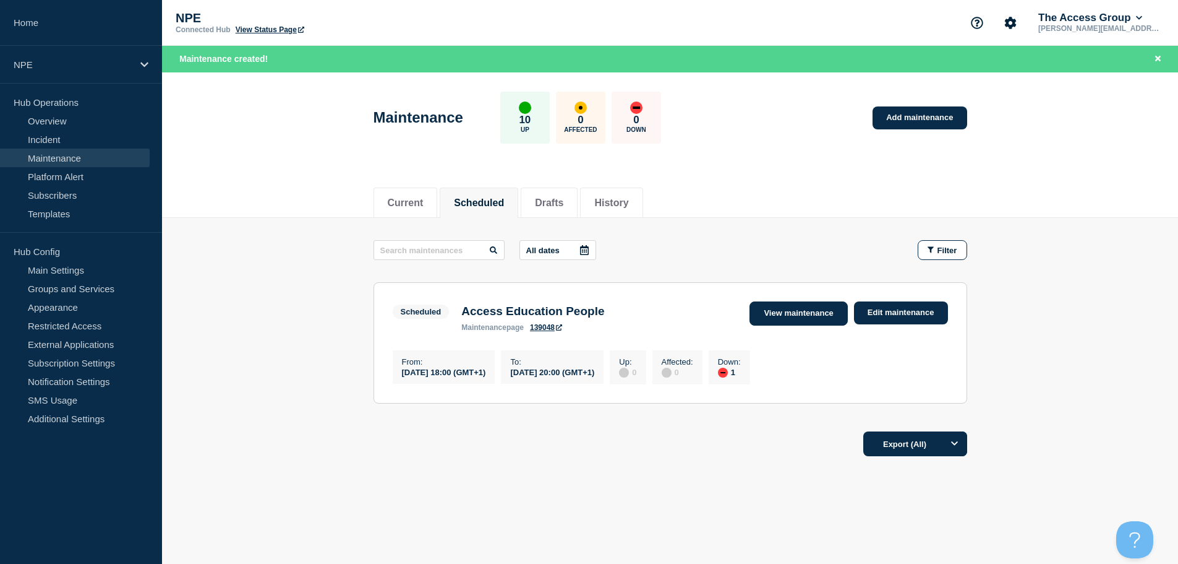
click at [816, 313] on link "View maintenance" at bounding box center [799, 313] width 98 height 24
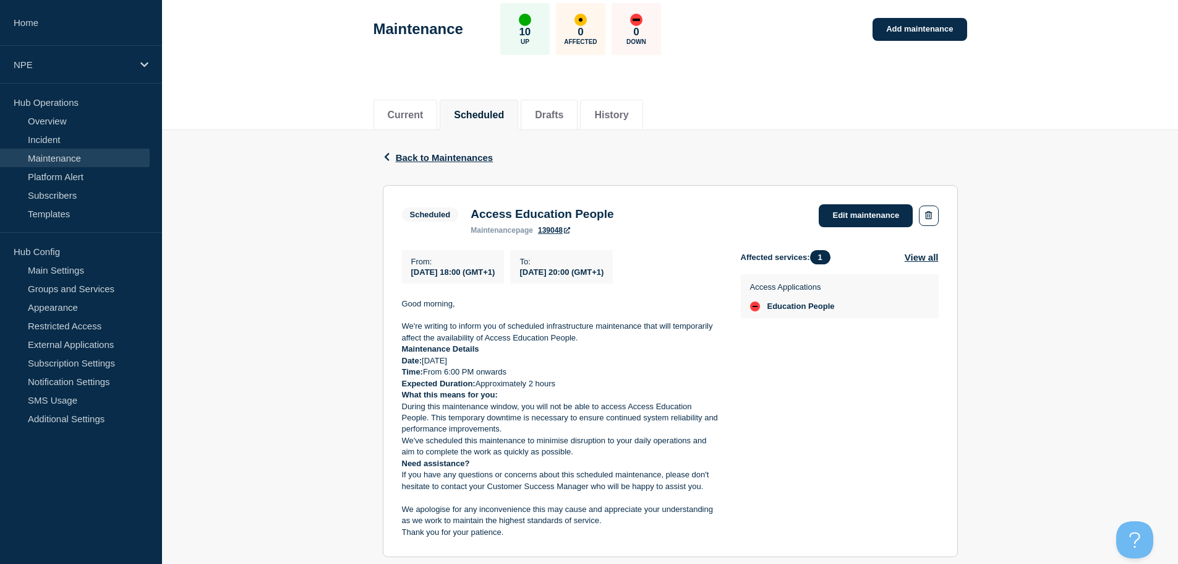
scroll to position [124, 0]
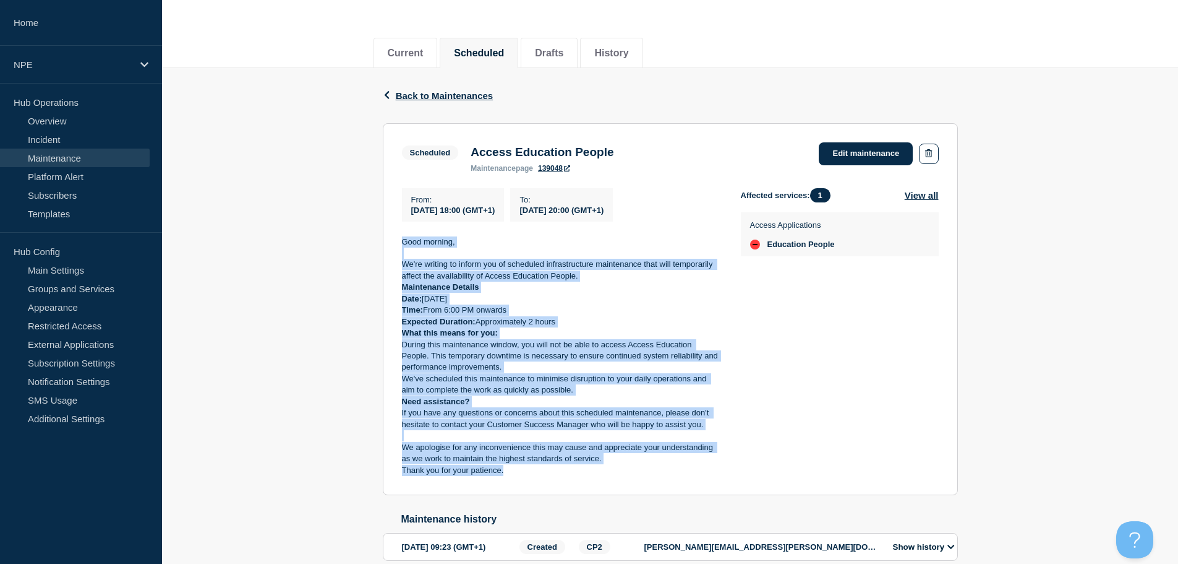
drag, startPoint x: 401, startPoint y: 243, endPoint x: 532, endPoint y: 474, distance: 265.6
click at [532, 474] on div "Good morning, We're writing to inform you of scheduled infrastructure maintenan…" at bounding box center [561, 356] width 319 height 240
copy div "Good morning, We're writing to inform you of scheduled infrastructure maintenan…"
click at [513, 334] on p "What this means for you:" at bounding box center [561, 332] width 319 height 11
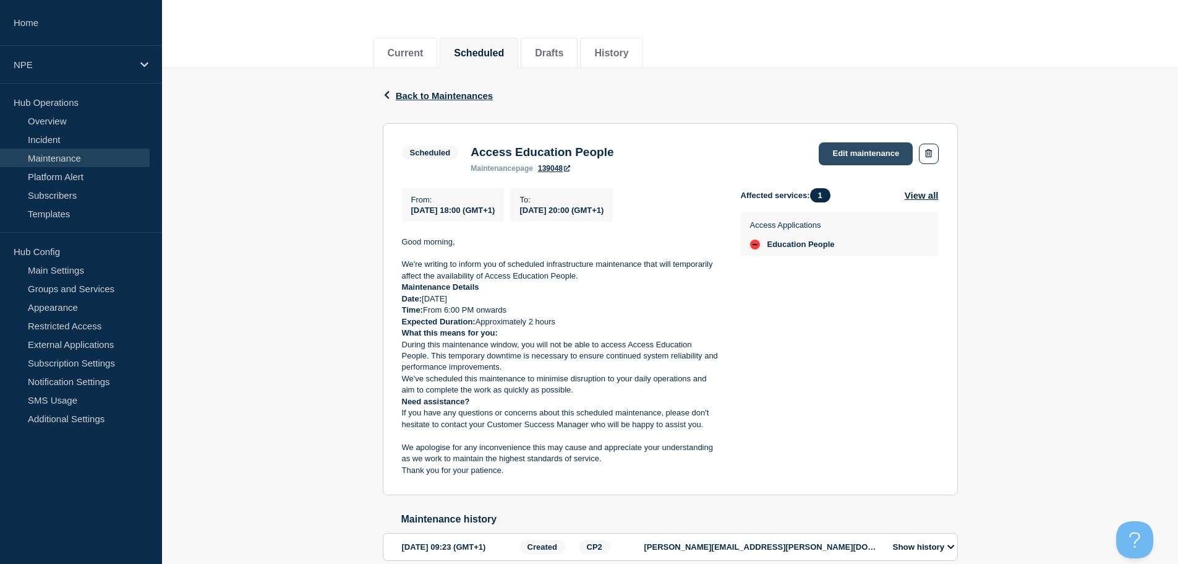
click at [886, 152] on link "Edit maintenance" at bounding box center [866, 153] width 94 height 23
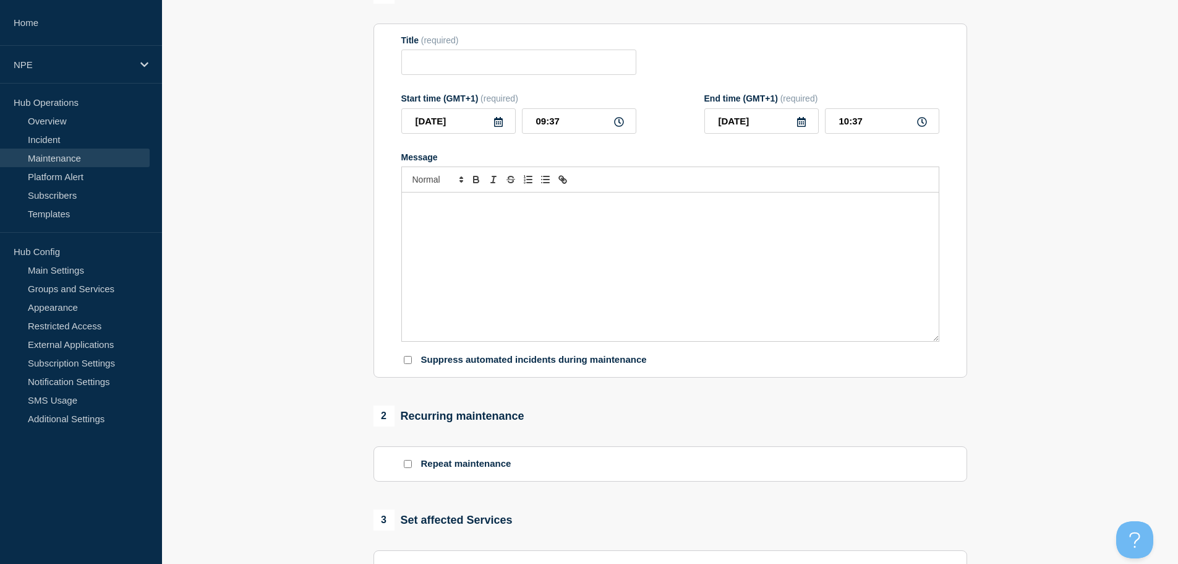
type input "Access Education People"
type input "2025-09-12"
type input "18:00"
type input "2025-09-12"
type input "20:00"
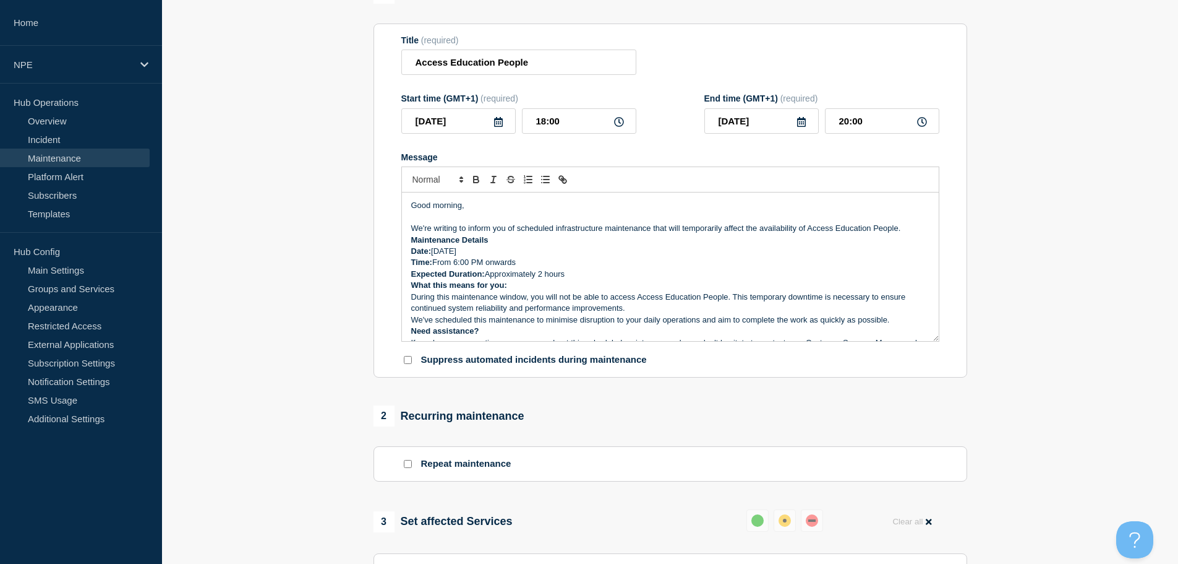
click at [461, 257] on p "Date: Thursday, 12th September 2025" at bounding box center [670, 251] width 518 height 11
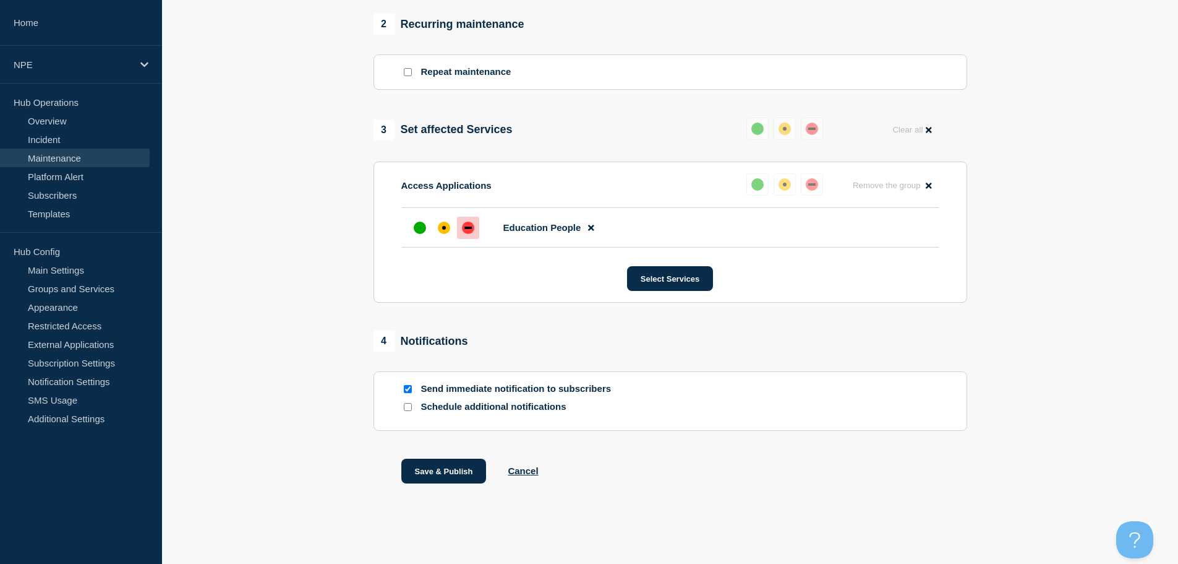
scroll to position [518, 0]
click at [431, 473] on button "Save & Publish" at bounding box center [443, 470] width 85 height 25
